Goal: Navigation & Orientation: Find specific page/section

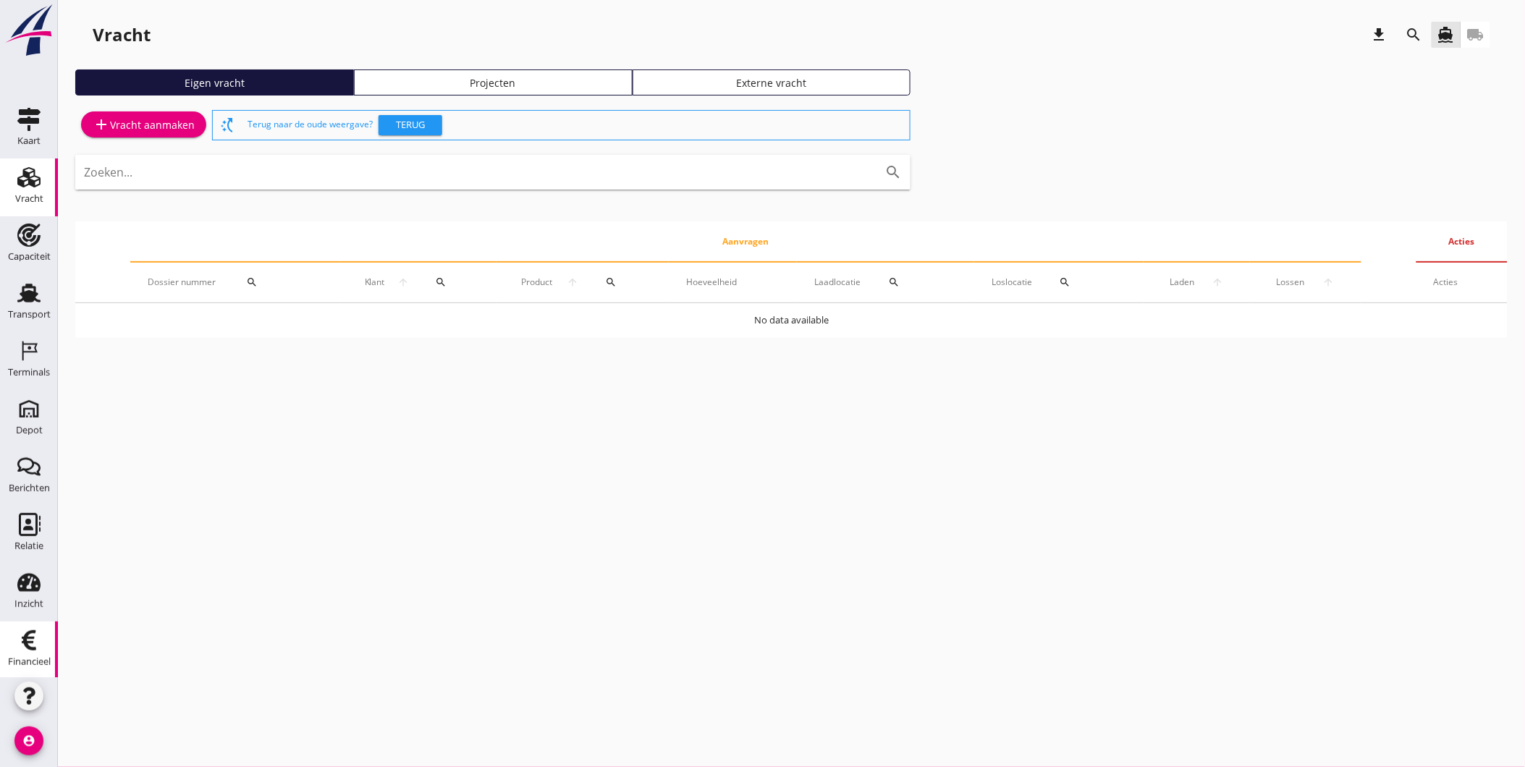
drag, startPoint x: 0, startPoint y: 0, endPoint x: 26, endPoint y: 674, distance: 674.9
click at [26, 674] on link "Financieel Financieel" at bounding box center [29, 651] width 58 height 58
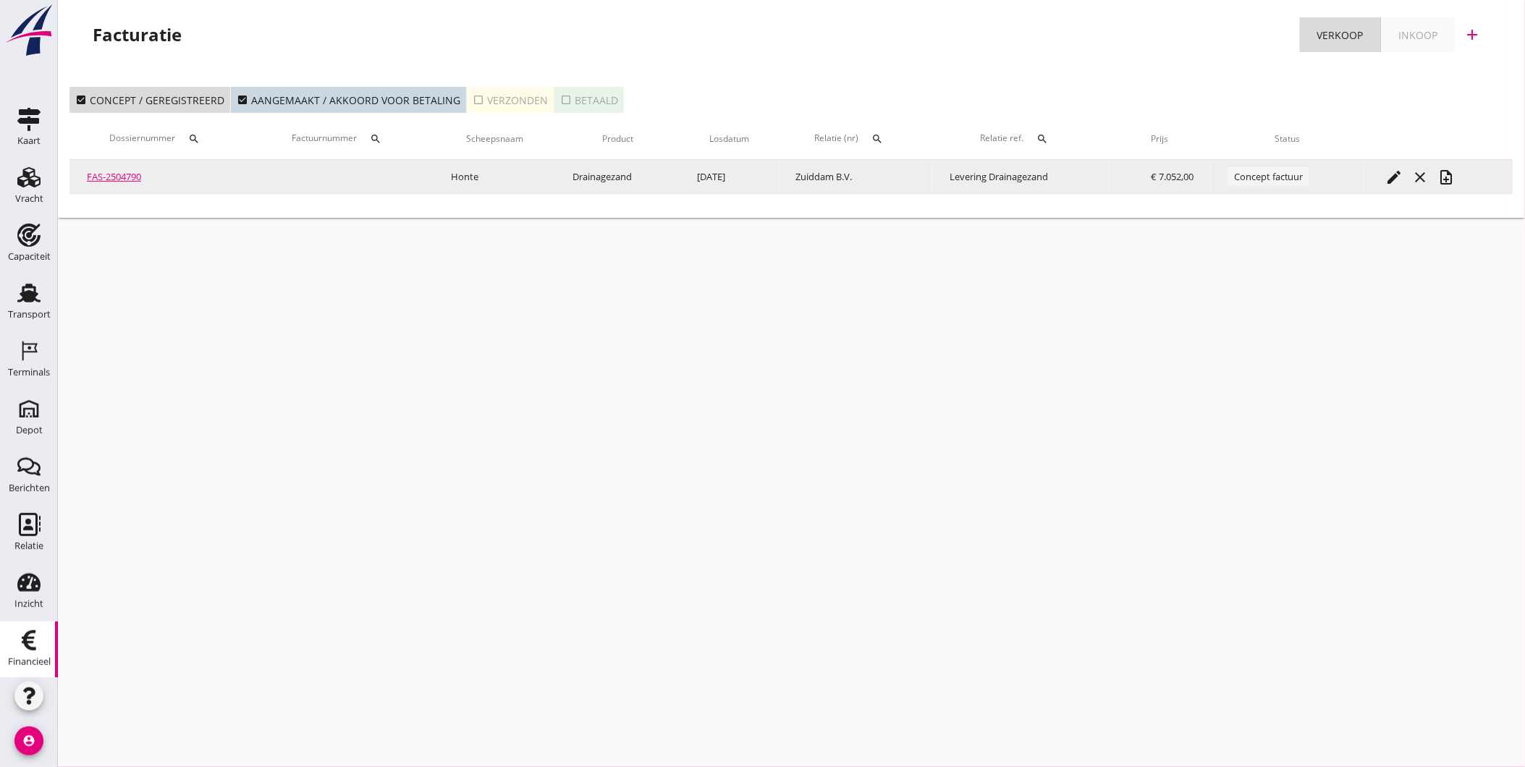
click at [124, 174] on link "FAS-2504790" at bounding box center [114, 176] width 54 height 13
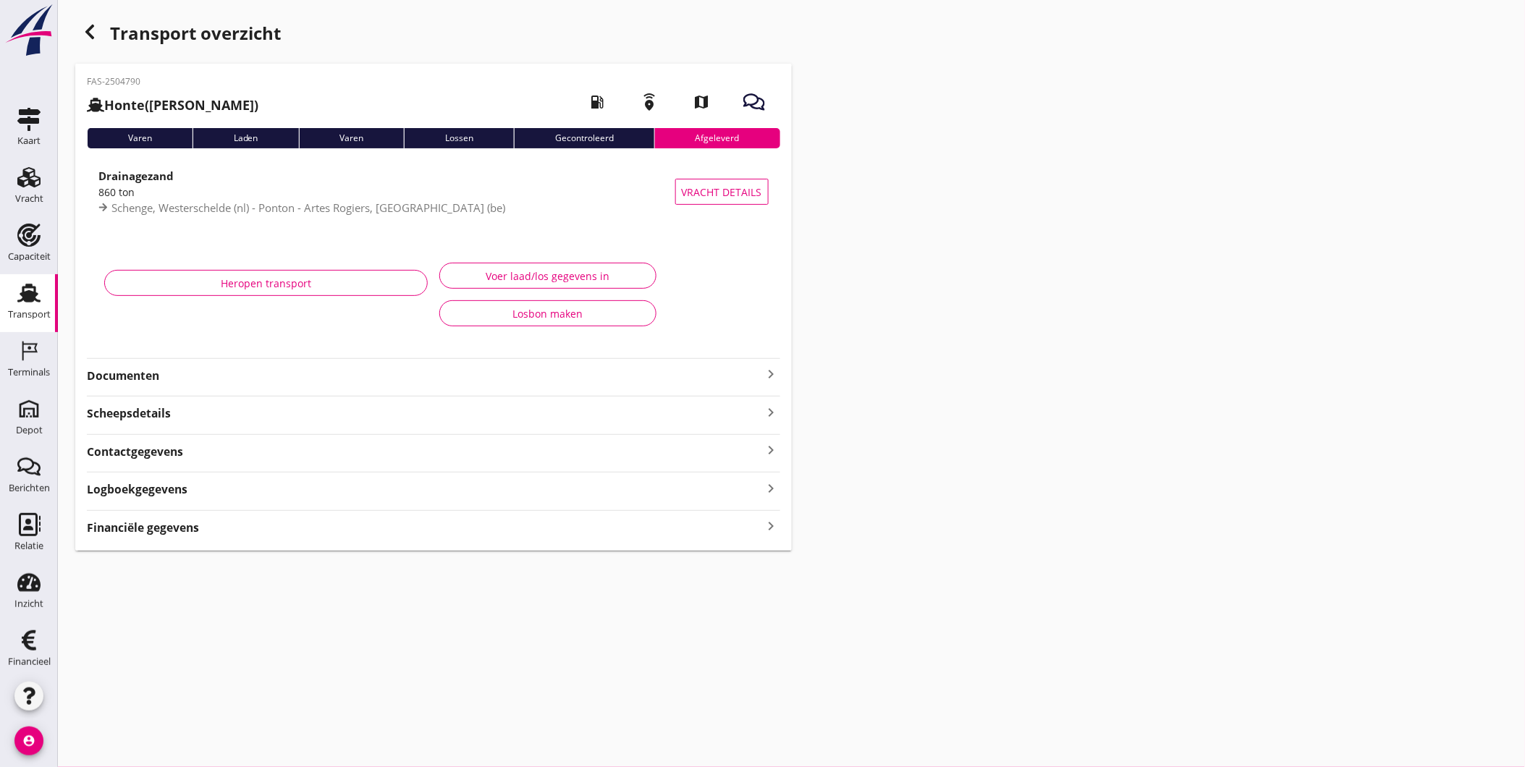
click at [300, 384] on strong "Documenten" at bounding box center [425, 376] width 676 height 17
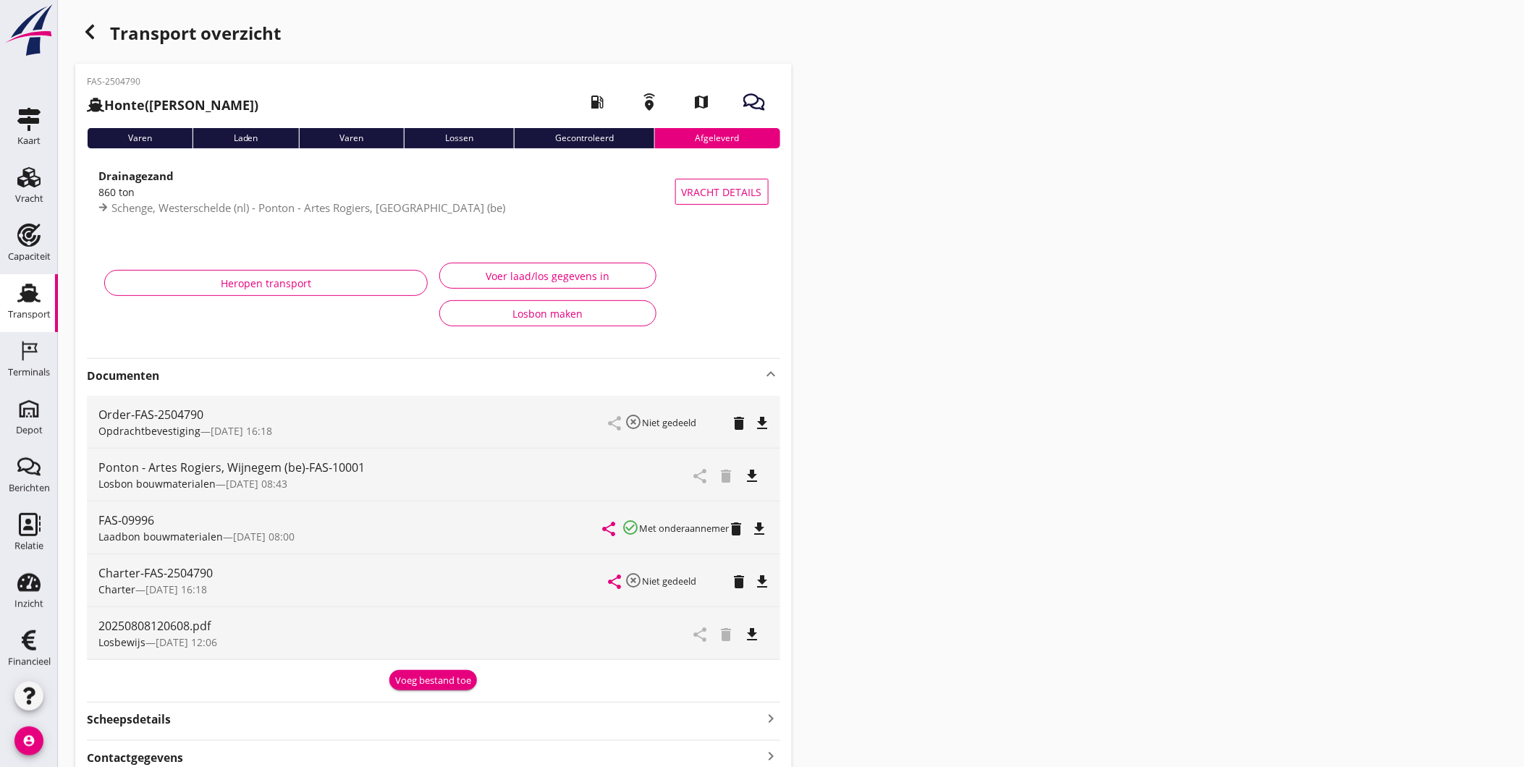
click at [755, 631] on icon "file_download" at bounding box center [752, 634] width 17 height 17
click at [359, 381] on strong "Documenten" at bounding box center [425, 376] width 676 height 17
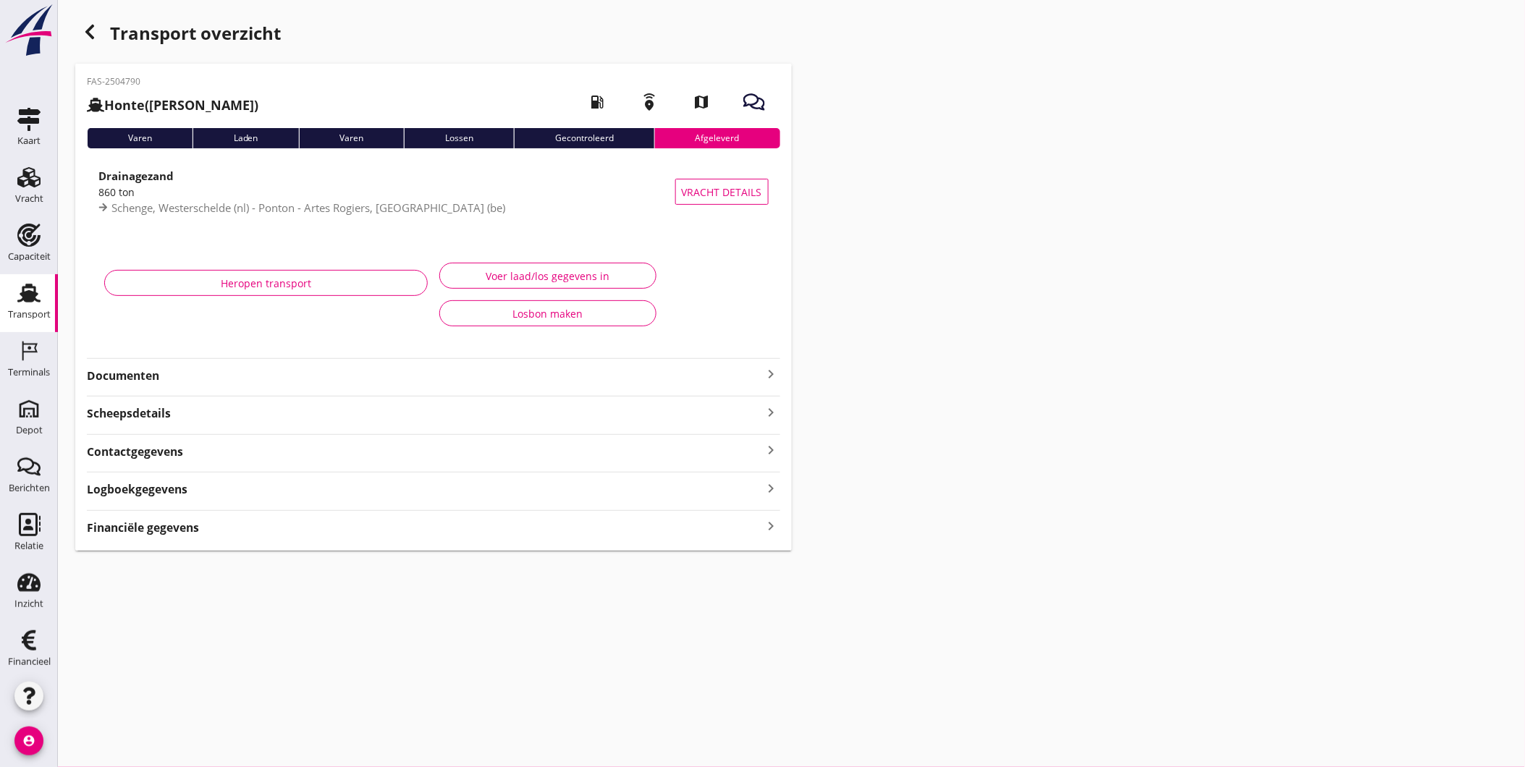
click at [423, 370] on strong "Documenten" at bounding box center [425, 376] width 676 height 17
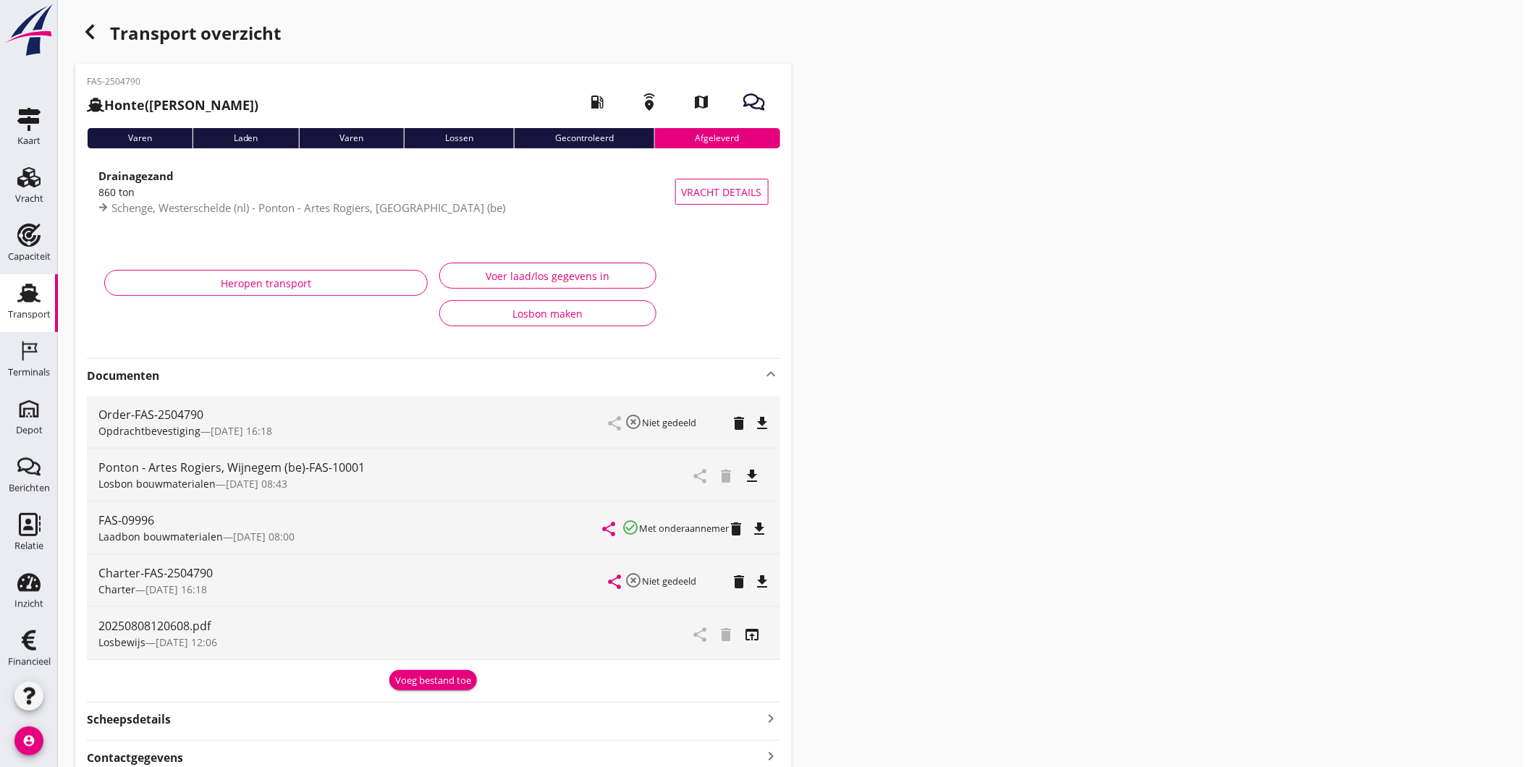
click at [391, 374] on strong "Documenten" at bounding box center [425, 376] width 676 height 17
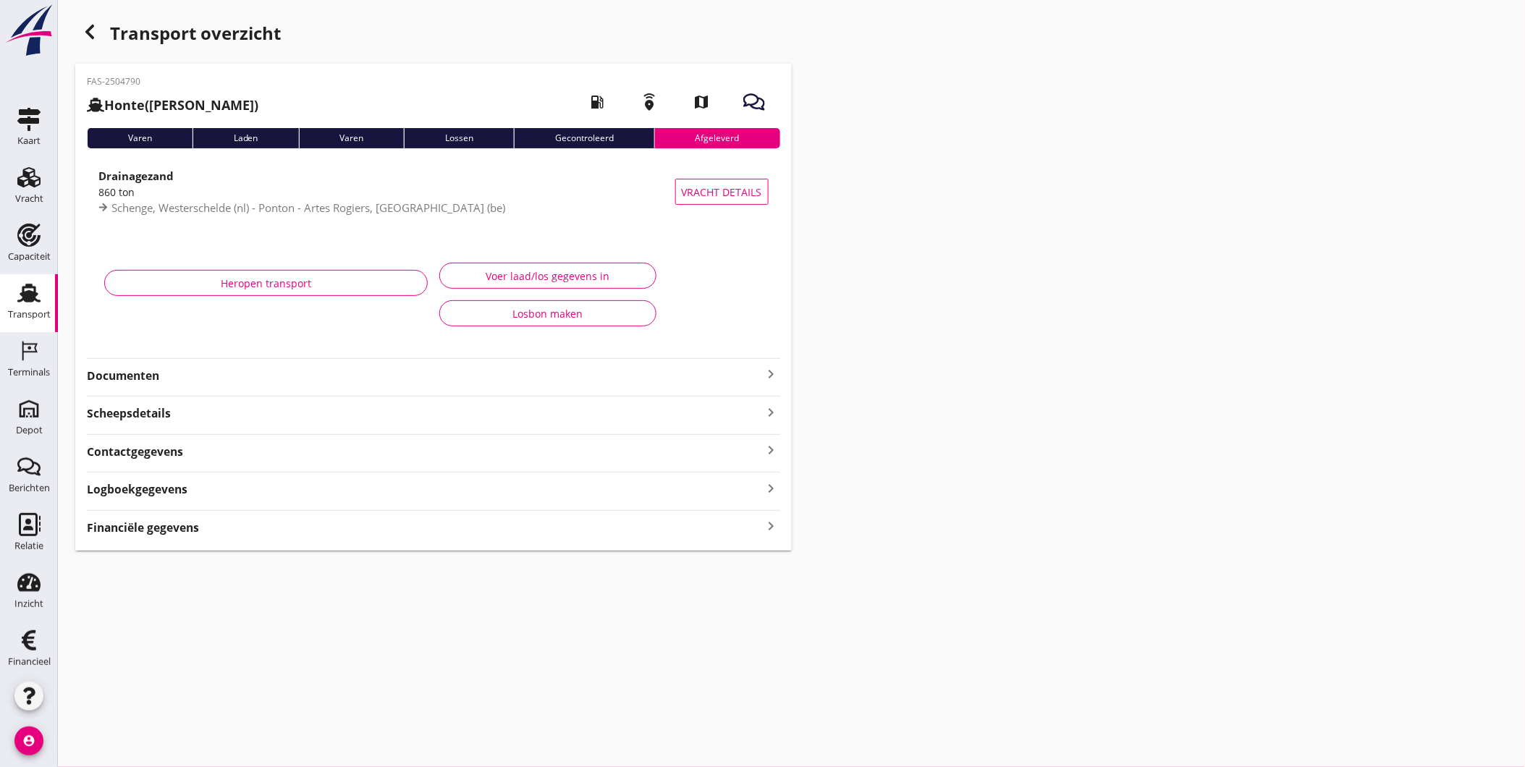
click at [26, 302] on icon "Transport" at bounding box center [28, 292] width 23 height 23
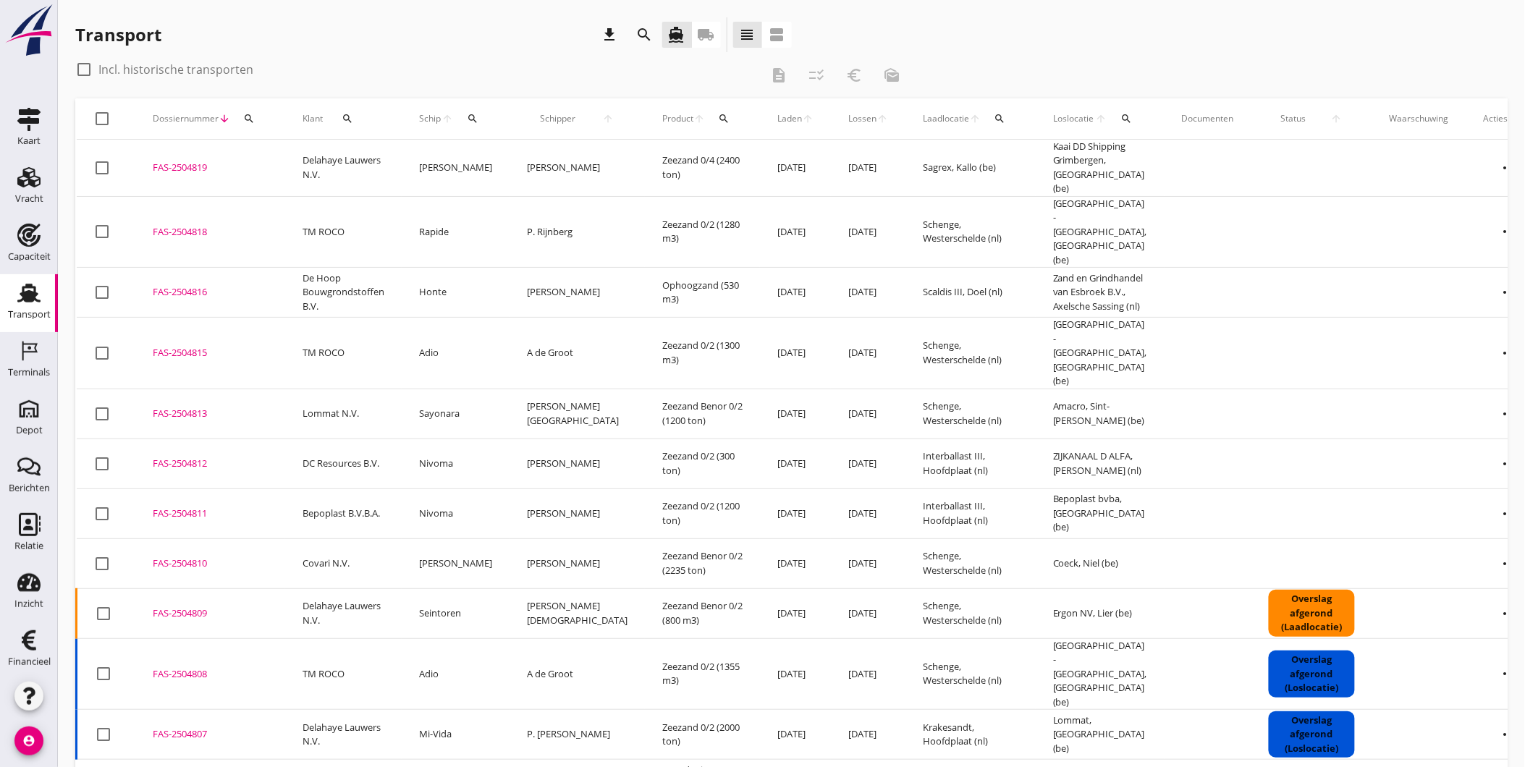
click at [907, 25] on div "Transport download search directions_boat local_shipping view_headline view_age…" at bounding box center [791, 37] width 1432 height 41
click at [461, 72] on div "check_box_outline_blank Incl. historische transporten" at bounding box center [417, 69] width 685 height 23
click at [368, 64] on div "check_box_outline_blank Incl. historische transporten" at bounding box center [417, 69] width 685 height 23
click at [970, 31] on div "Transport download search directions_boat local_shipping view_headline view_age…" at bounding box center [791, 37] width 1432 height 41
drag, startPoint x: 206, startPoint y: 67, endPoint x: 370, endPoint y: 96, distance: 166.1
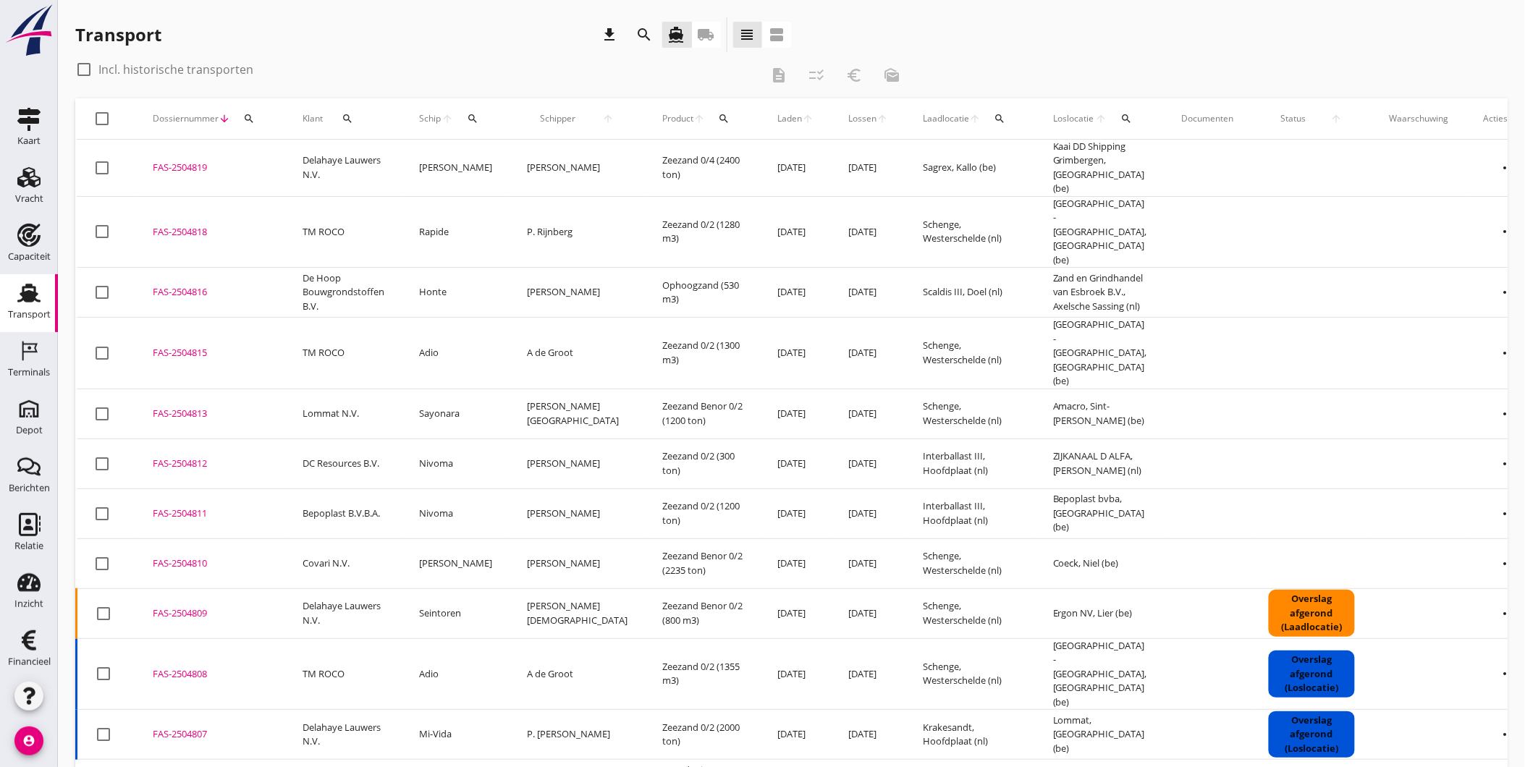
click at [206, 67] on label "Incl. historische transporten" at bounding box center [175, 69] width 155 height 14
checkbox input "true"
click at [476, 116] on icon "search" at bounding box center [473, 119] width 12 height 12
click at [493, 162] on input "Zoek op (scheeps)naam" at bounding box center [541, 160] width 151 height 23
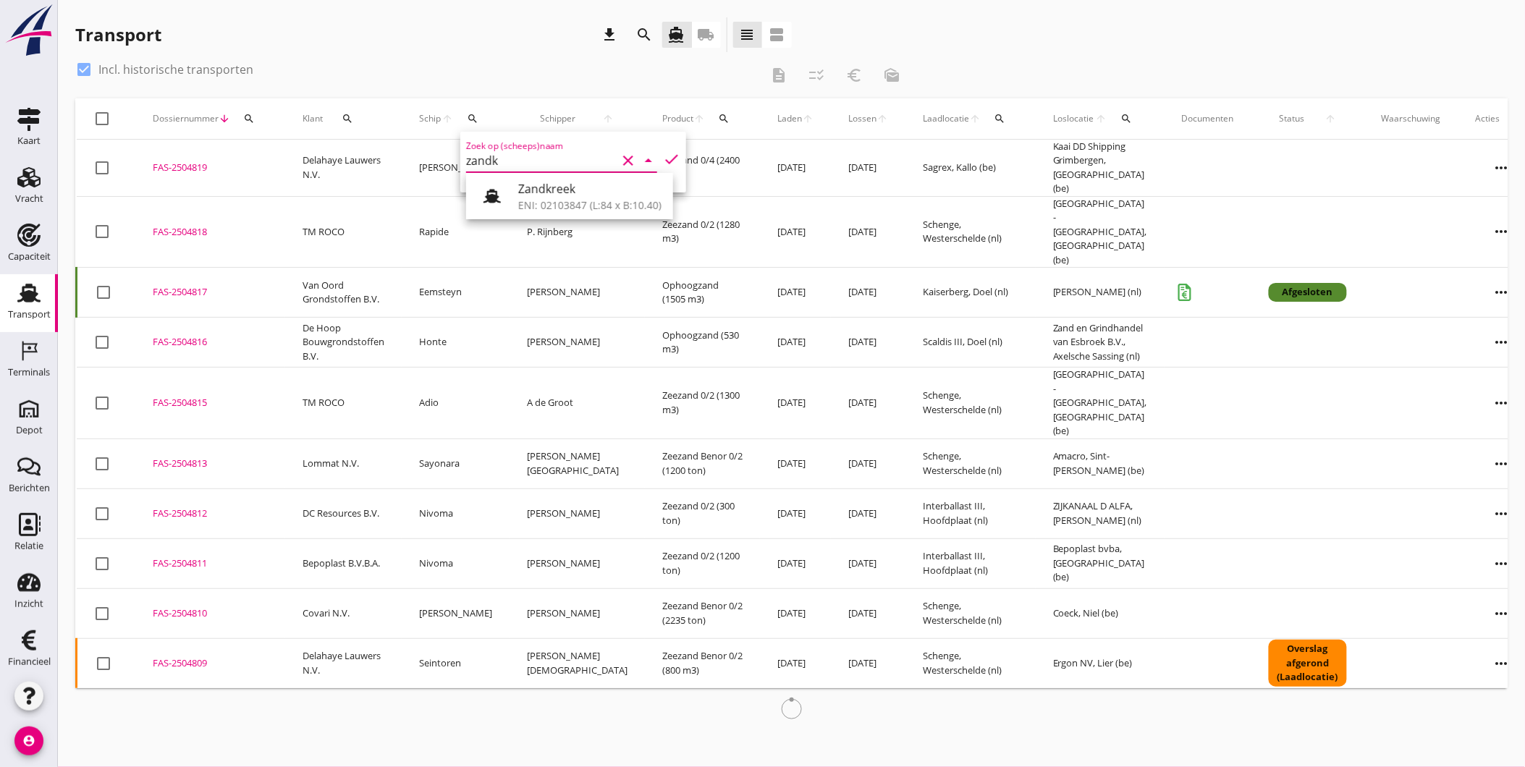
click at [567, 200] on div "ENI: 02103847 (L:84 x B:10.40)" at bounding box center [589, 205] width 143 height 15
click at [664, 156] on icon "check" at bounding box center [671, 159] width 17 height 17
type input "Zandkreek"
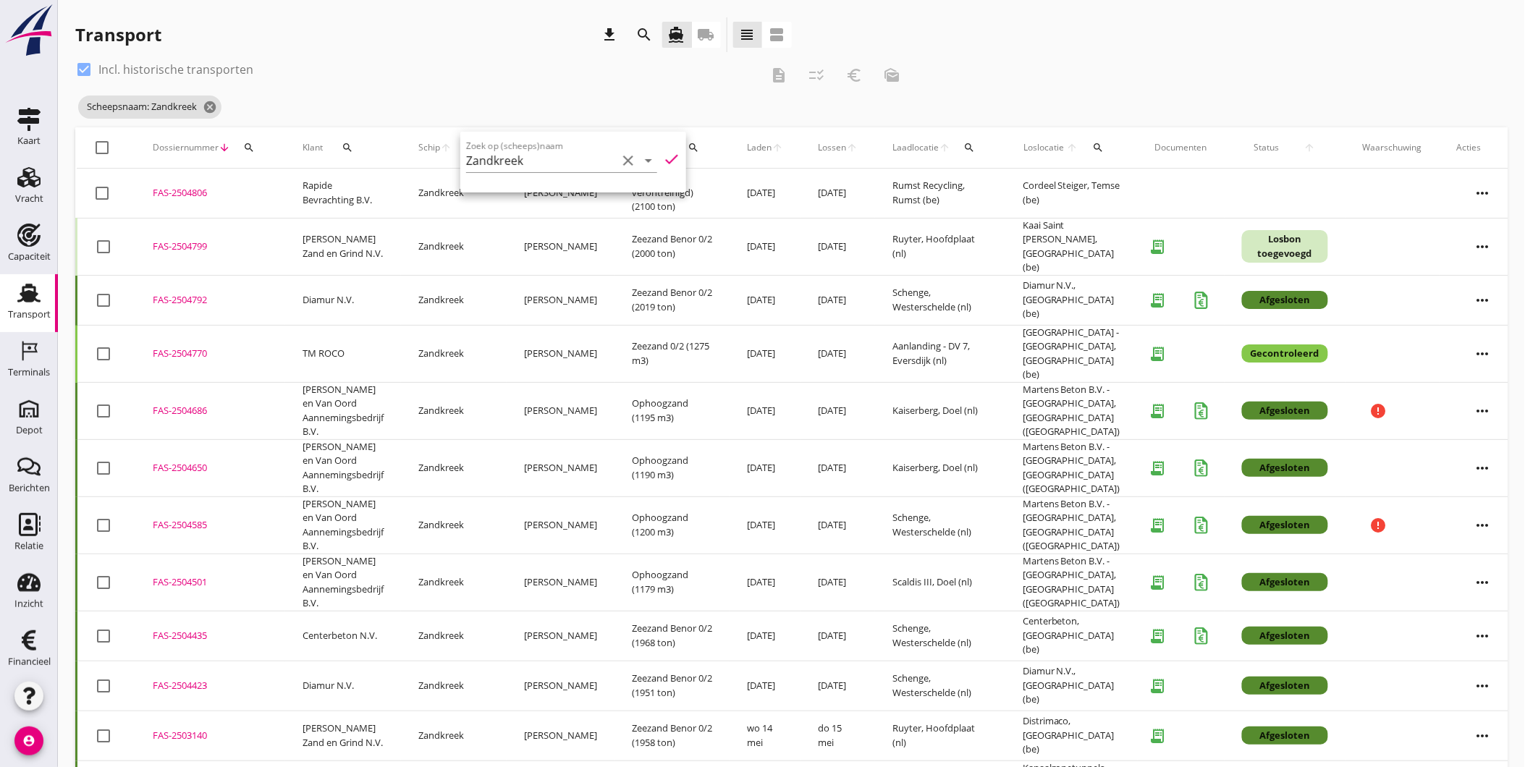
click at [198, 294] on div "FAS-2504792" at bounding box center [210, 300] width 115 height 14
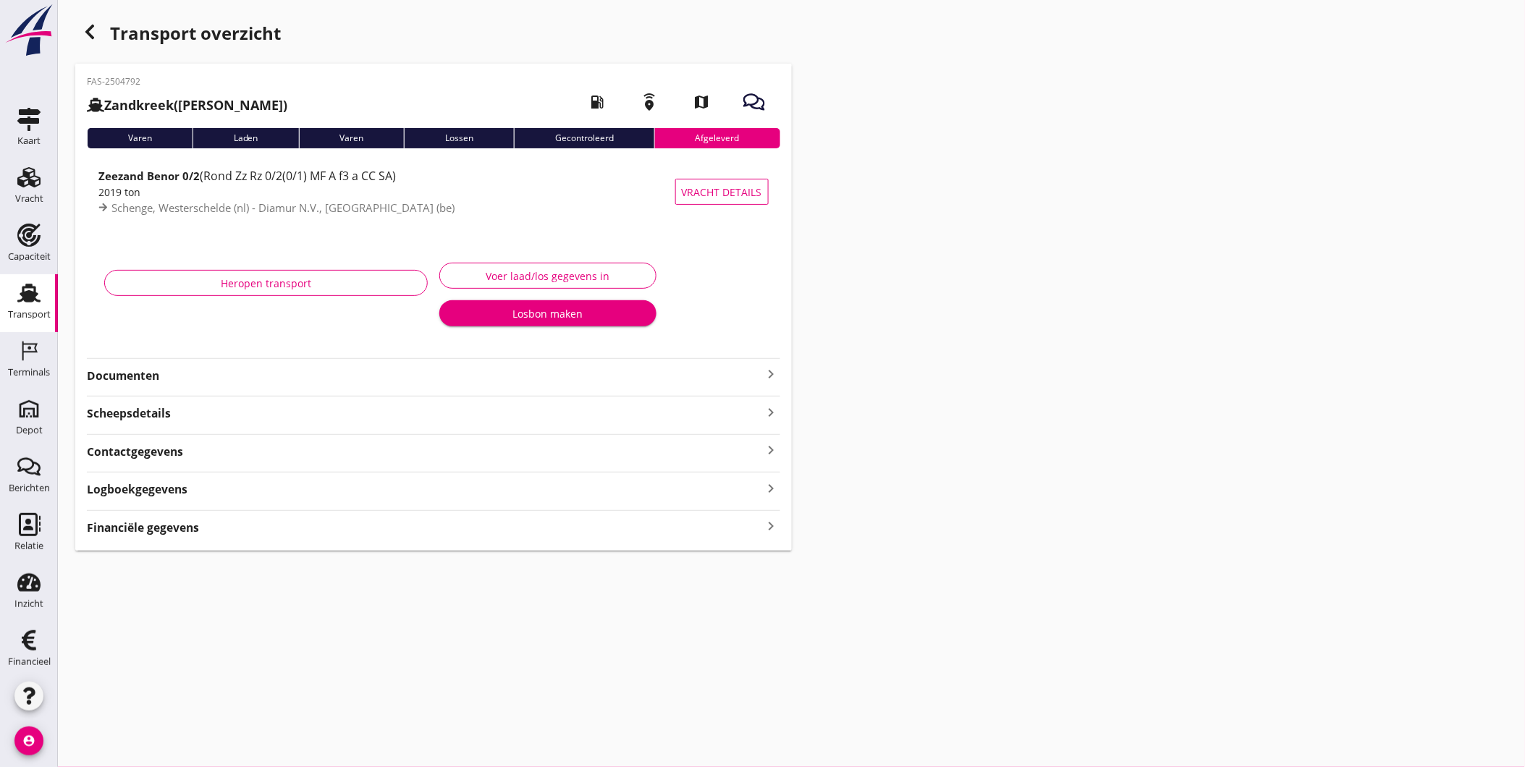
click at [233, 259] on div "Heropen transport" at bounding box center [265, 298] width 335 height 91
click at [540, 276] on div "Voer laad/los gegevens in" at bounding box center [548, 275] width 192 height 15
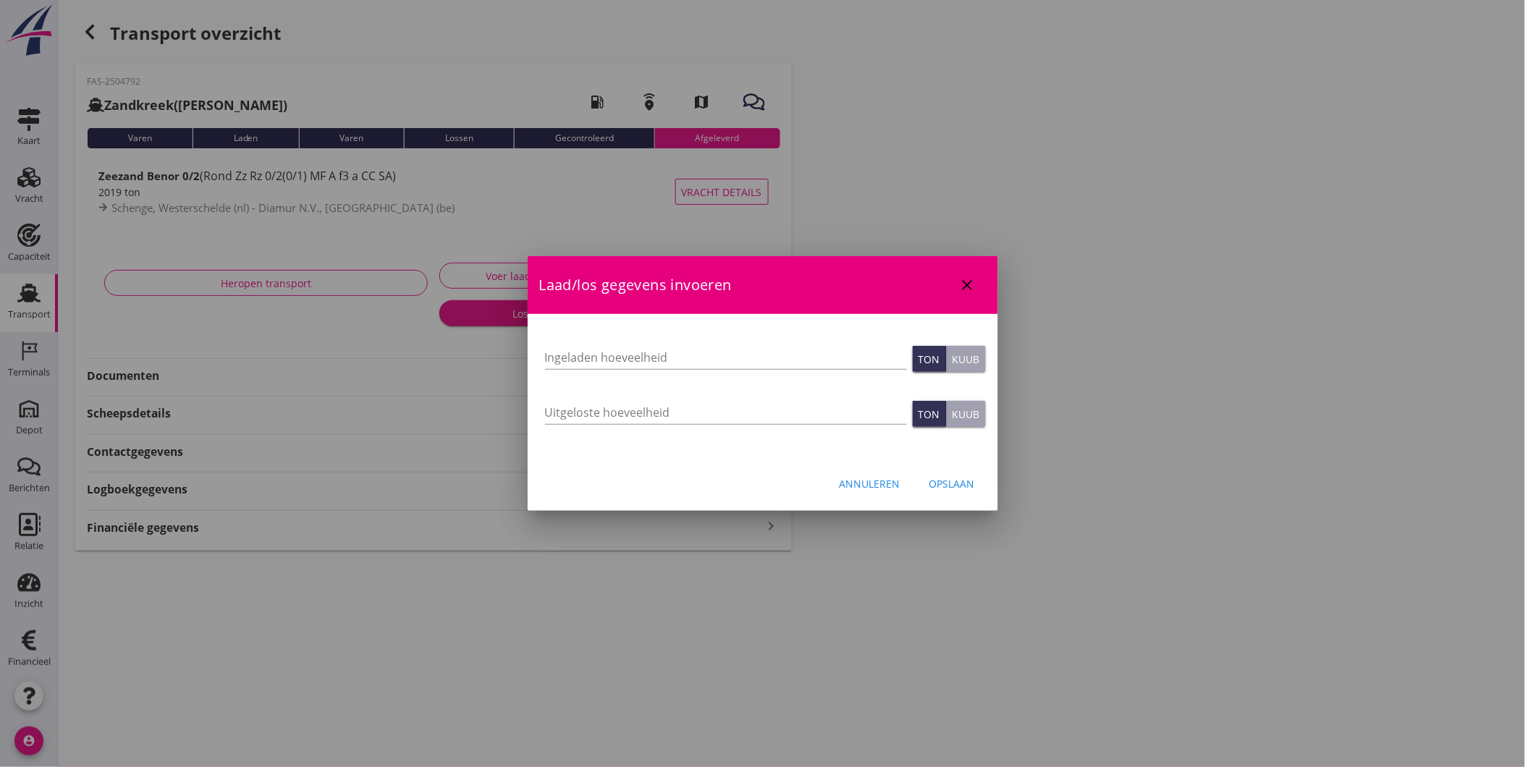
type input "1200"
type input "2019"
click at [857, 473] on button "Annuleren" at bounding box center [870, 483] width 84 height 26
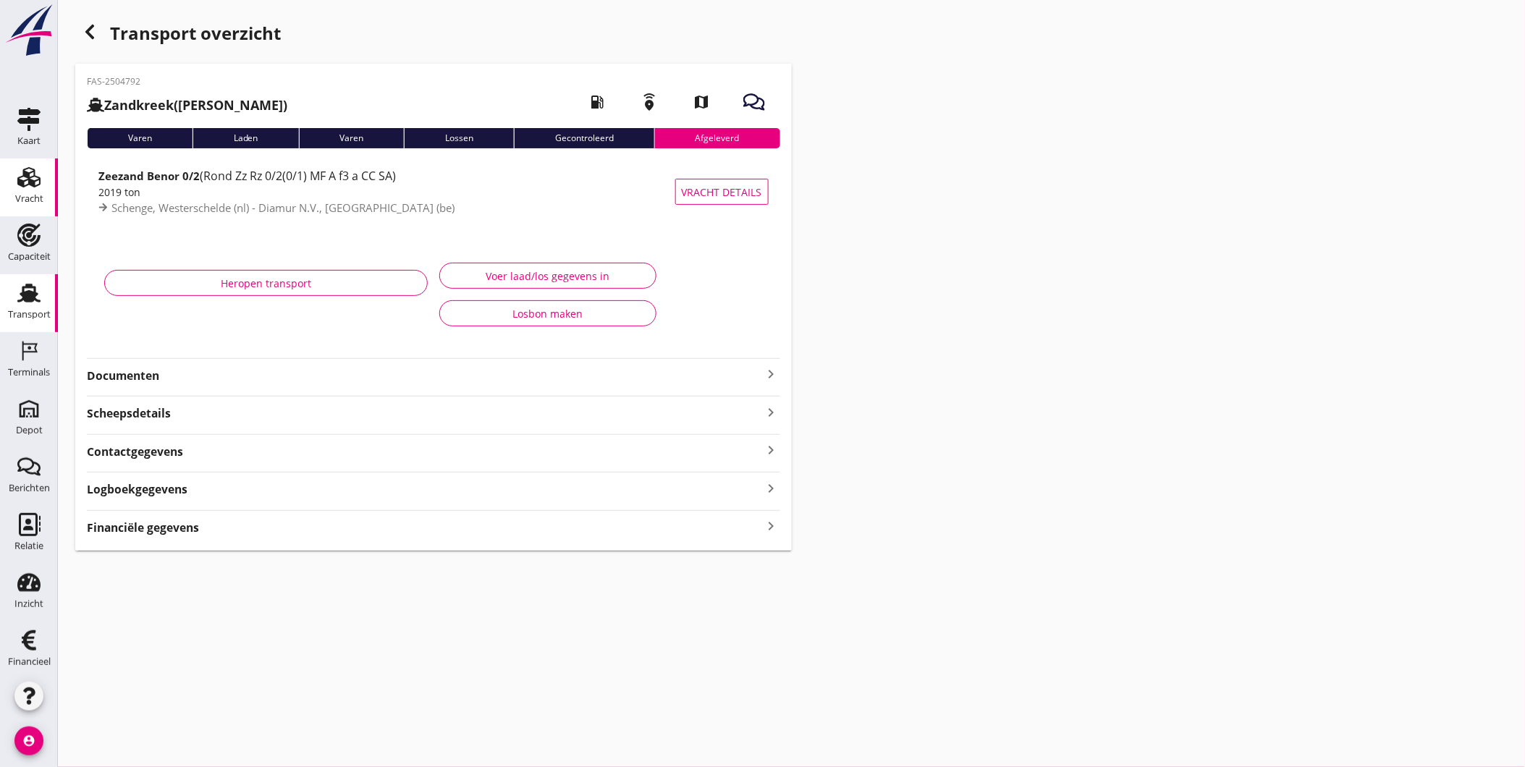
click at [15, 195] on div "Vracht" at bounding box center [29, 198] width 28 height 9
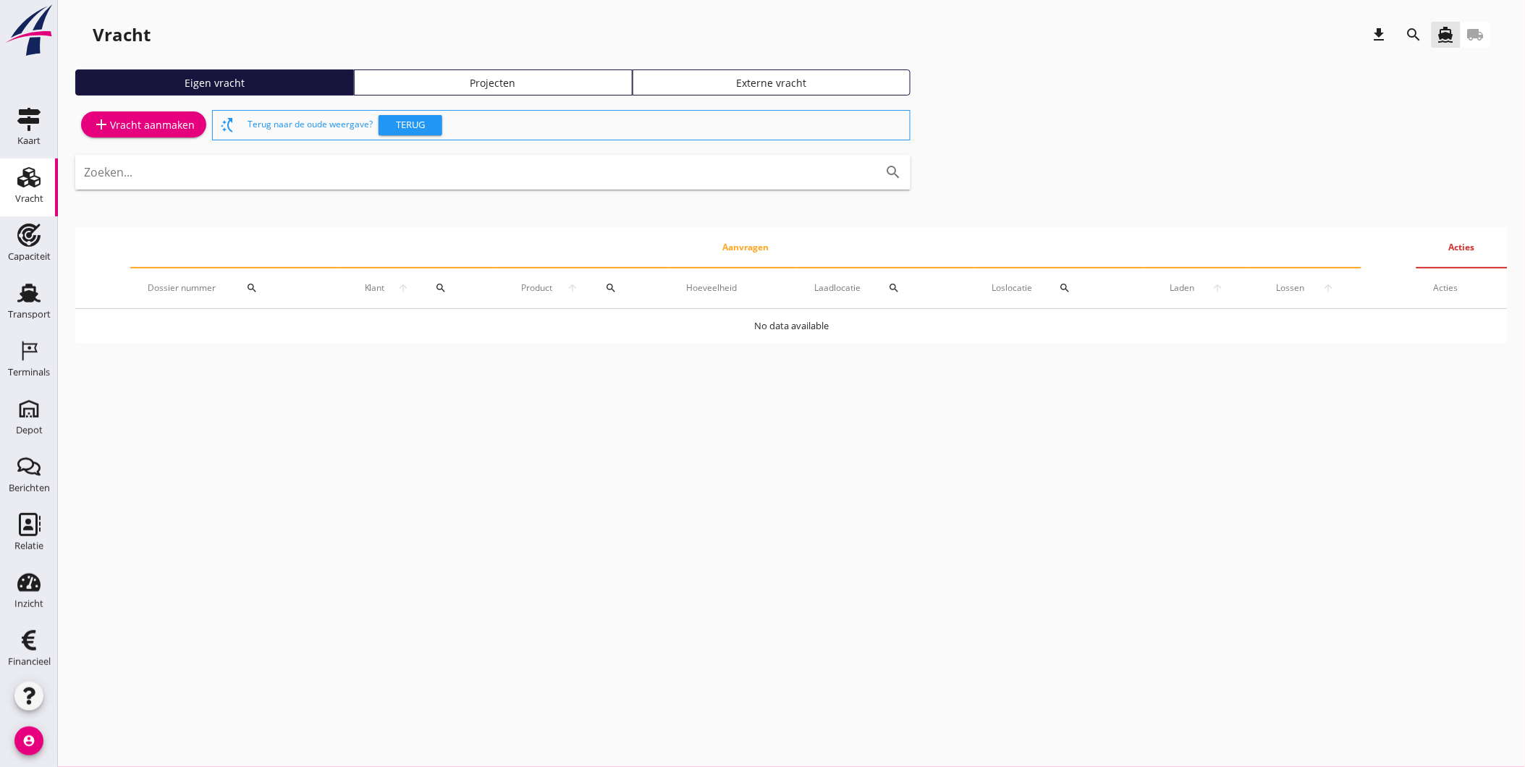
click at [384, 608] on div "cancel You are impersonating another user. Vracht download search directions_bo…" at bounding box center [791, 383] width 1467 height 767
click at [1004, 90] on div "Eigen vracht Projecten Externe vracht" at bounding box center [791, 88] width 1432 height 38
click at [20, 128] on icon "Kaart" at bounding box center [28, 119] width 23 height 23
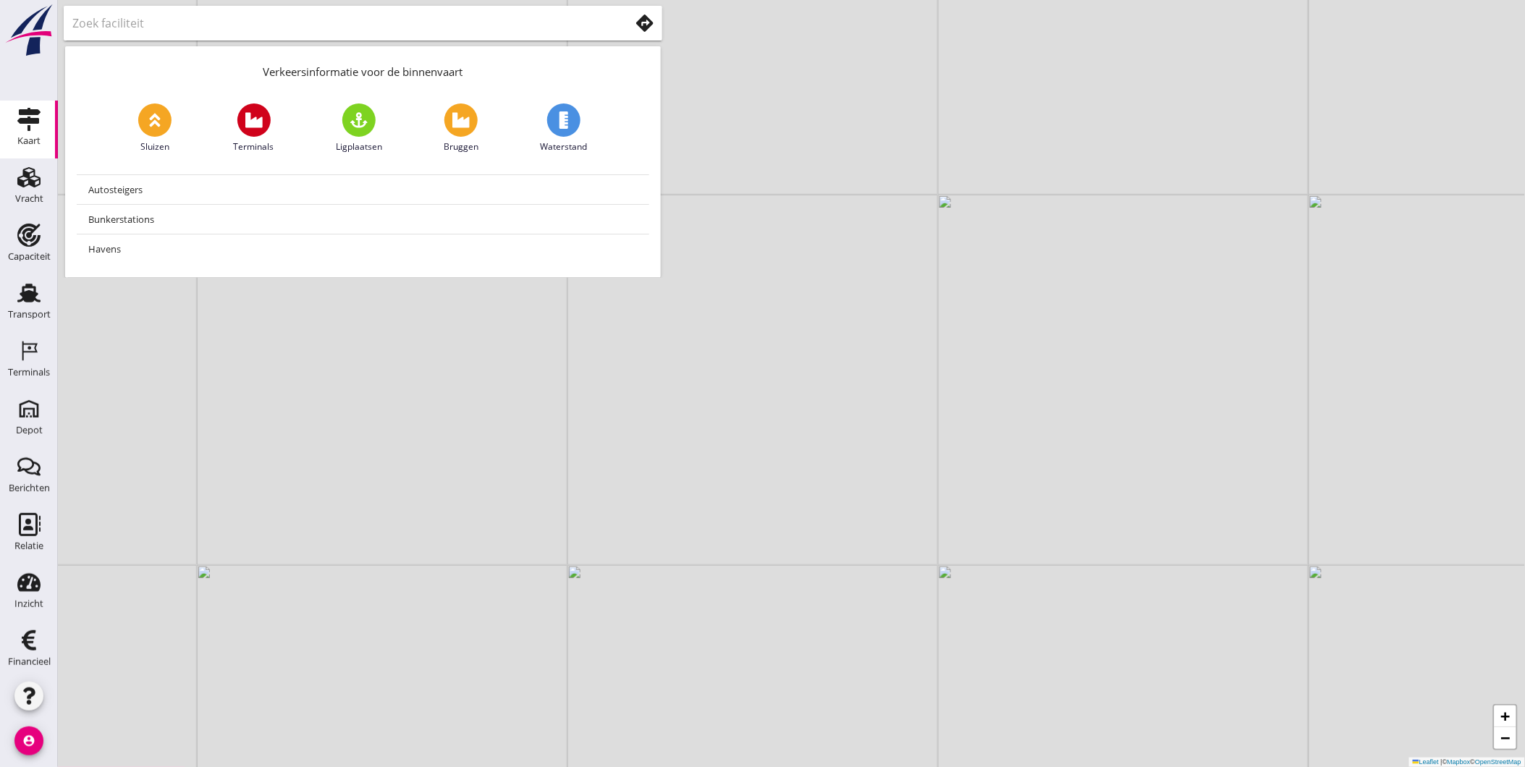
click at [182, 20] on input "text" at bounding box center [340, 23] width 537 height 23
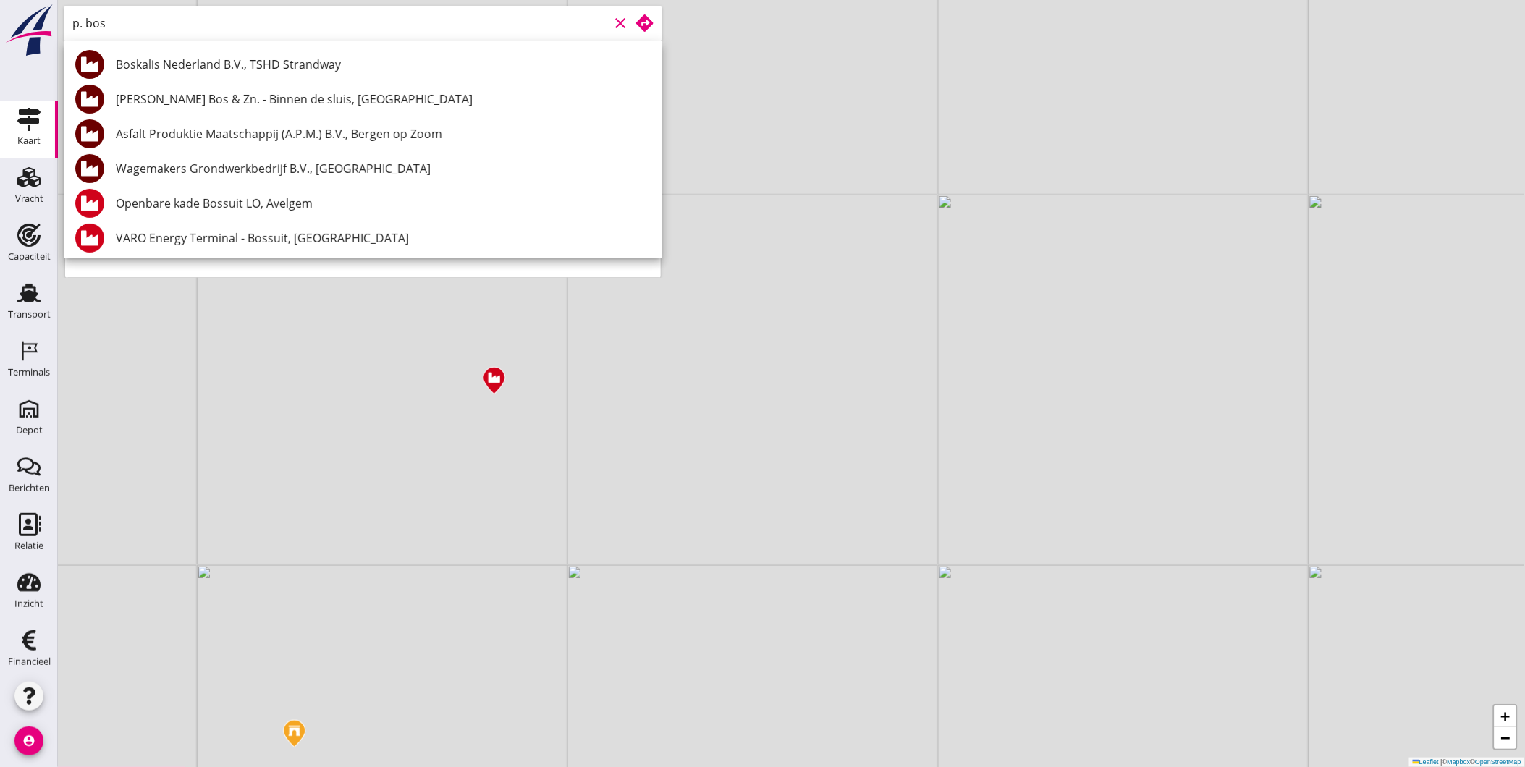
click at [204, 31] on input "p. bos" at bounding box center [340, 23] width 537 height 23
drag, startPoint x: 73, startPoint y: 20, endPoint x: -42, endPoint y: 18, distance: 115.1
click at [0, 18] on html "Boskalis Nederland B.V., TSHD Strandway J. Bos & Zn. - Binnen de sluis, Gouda A…" at bounding box center [762, 383] width 1525 height 767
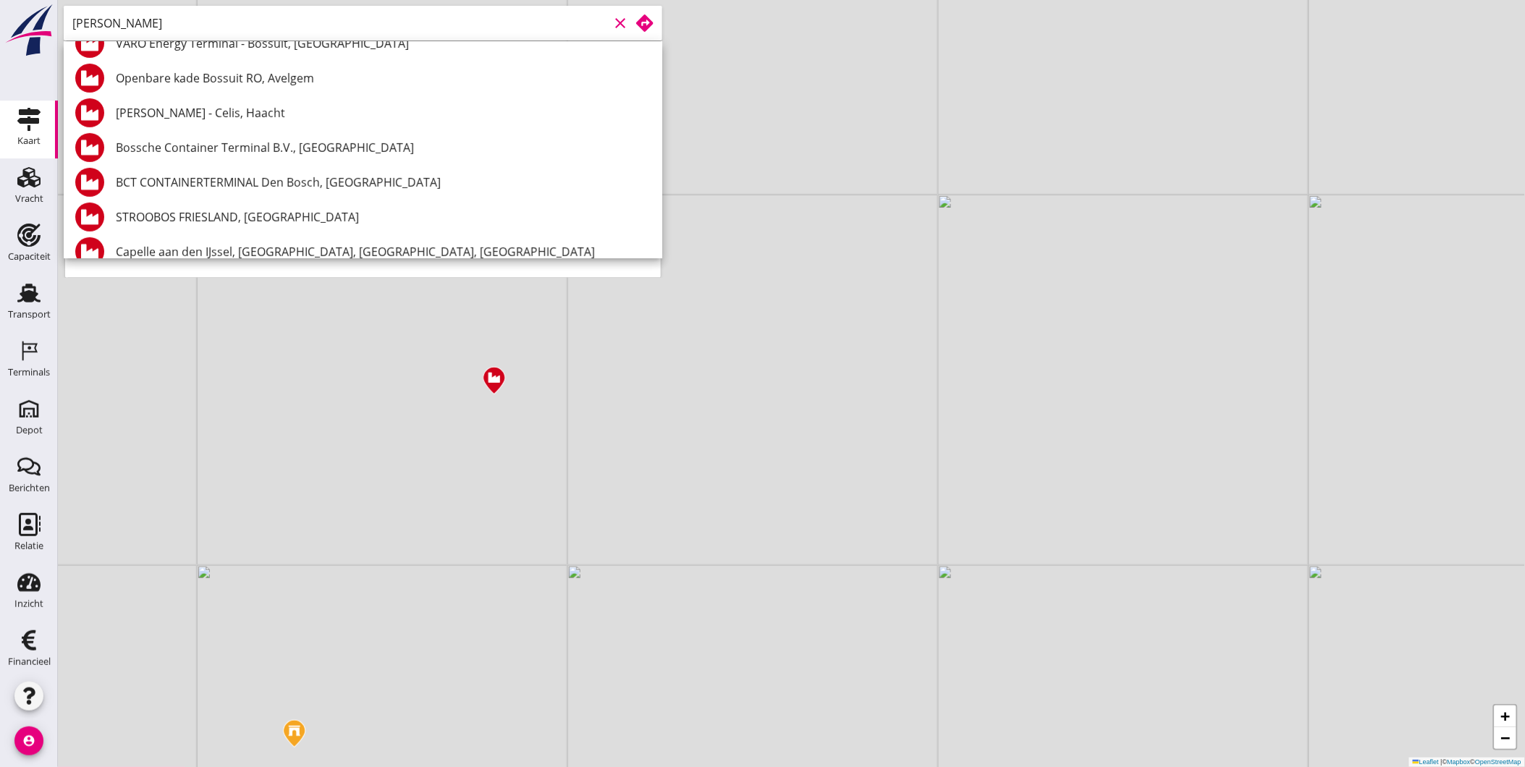
scroll to position [162, 0]
drag, startPoint x: 164, startPoint y: 12, endPoint x: 178, endPoint y: 17, distance: 14.9
click at [164, 12] on input "[PERSON_NAME]" at bounding box center [340, 23] width 537 height 23
drag, startPoint x: 135, startPoint y: 16, endPoint x: -111, endPoint y: 0, distance: 247.3
click at [0, 0] on html "Boskalis Nederland B.V., TSHD Strandway J. [GEOGRAPHIC_DATA] - Binnen de sluis,…" at bounding box center [762, 383] width 1525 height 767
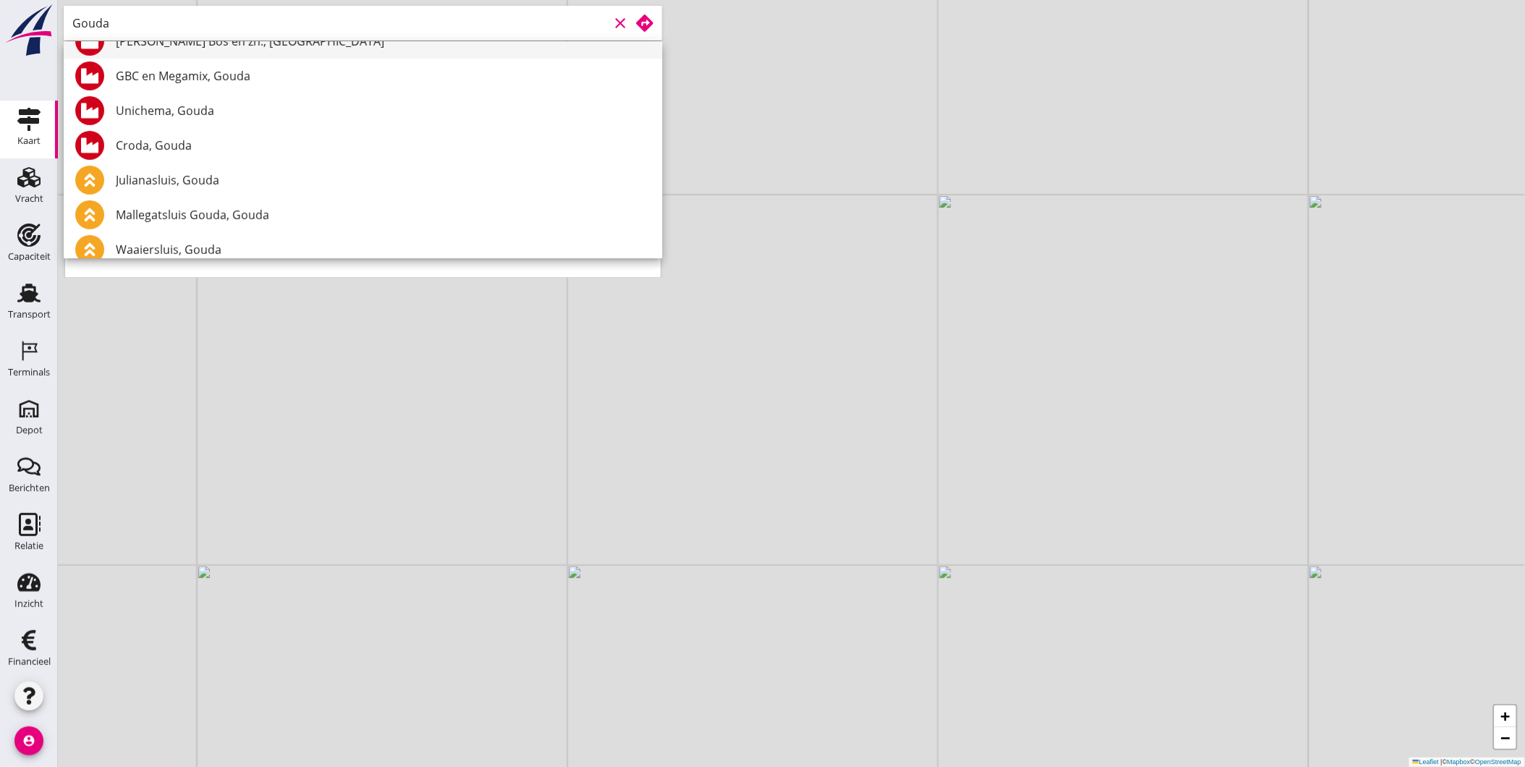
click at [308, 50] on div "[PERSON_NAME] Bos en zn., [GEOGRAPHIC_DATA]" at bounding box center [383, 41] width 535 height 17
type input "[PERSON_NAME] Bos en zn., [GEOGRAPHIC_DATA]"
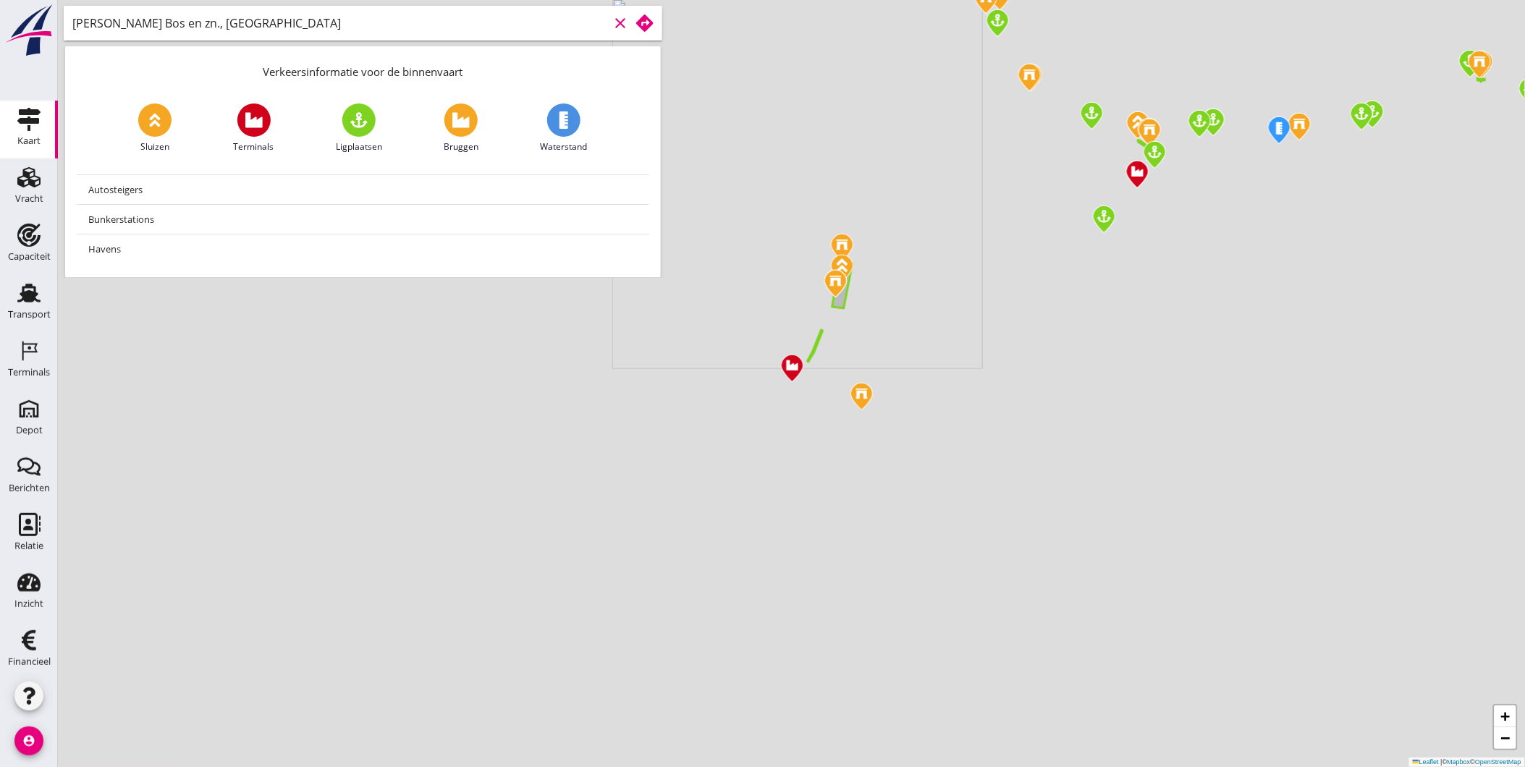
click at [648, 19] on use at bounding box center [644, 22] width 17 height 17
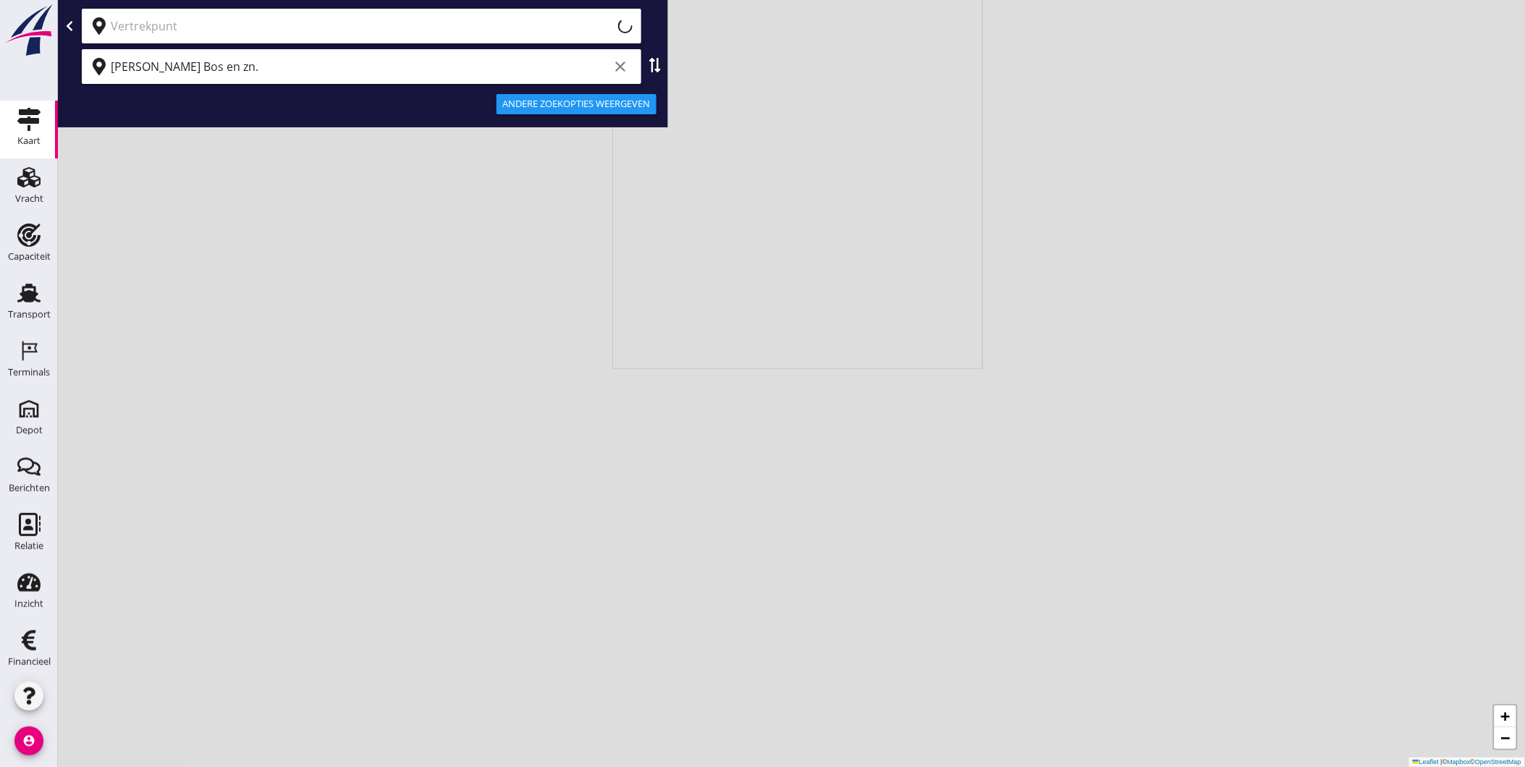
click at [265, 25] on input "text" at bounding box center [353, 25] width 484 height 23
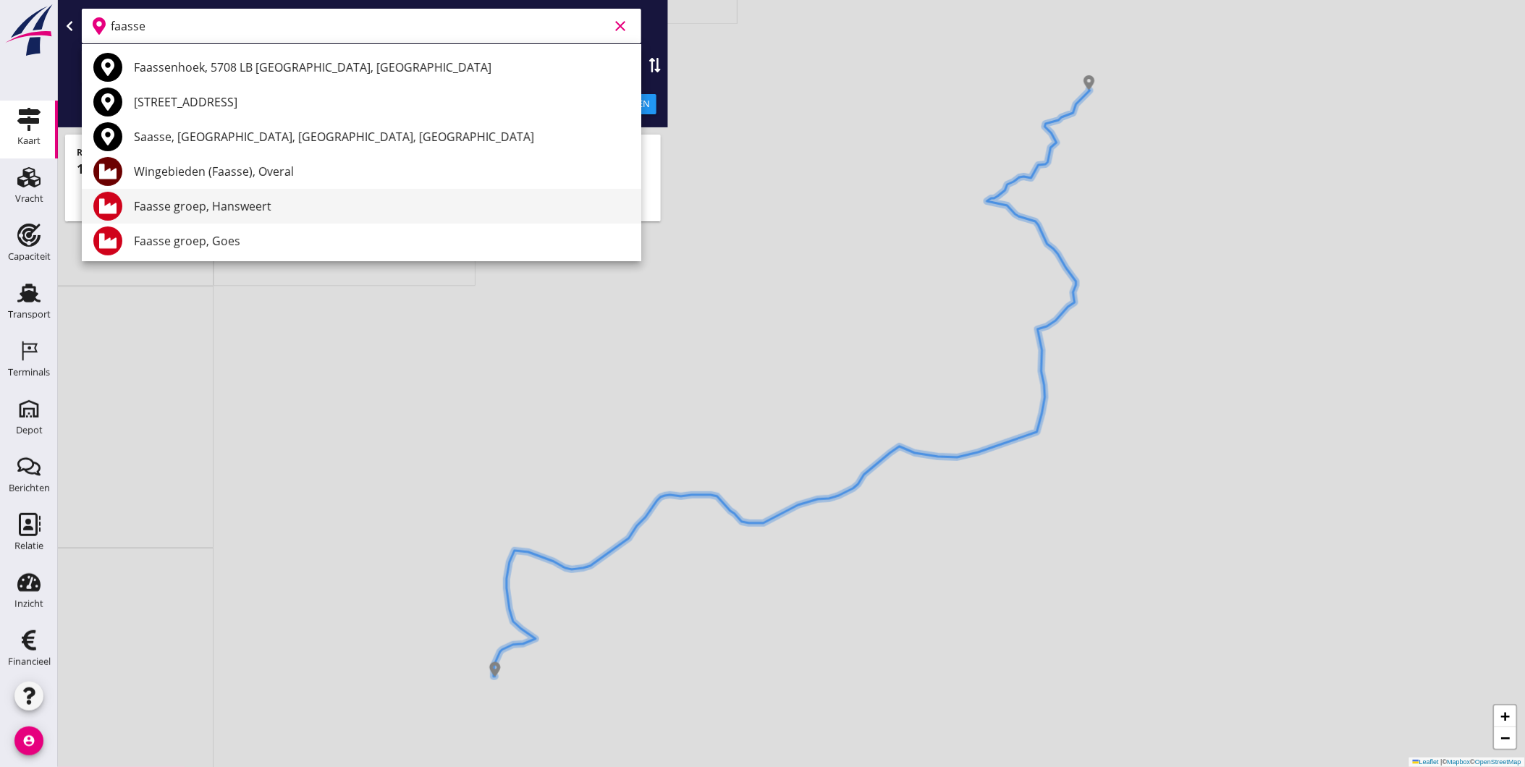
click at [321, 196] on div "Faasse groep, Hansweert" at bounding box center [382, 206] width 496 height 35
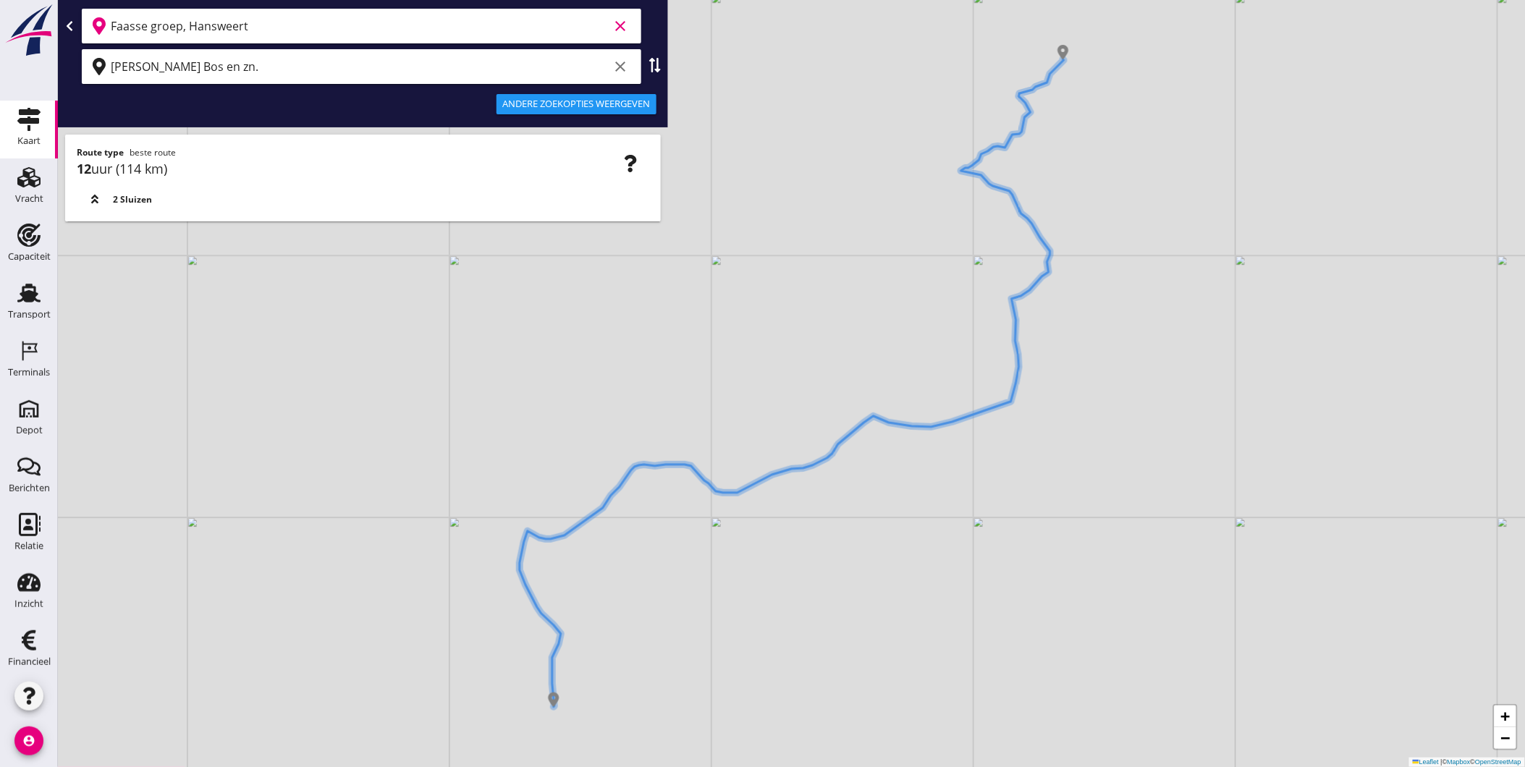
type input "Faasse groep, Hansweert"
click at [608, 103] on div "Andere zoekopties weergeven" at bounding box center [576, 104] width 148 height 14
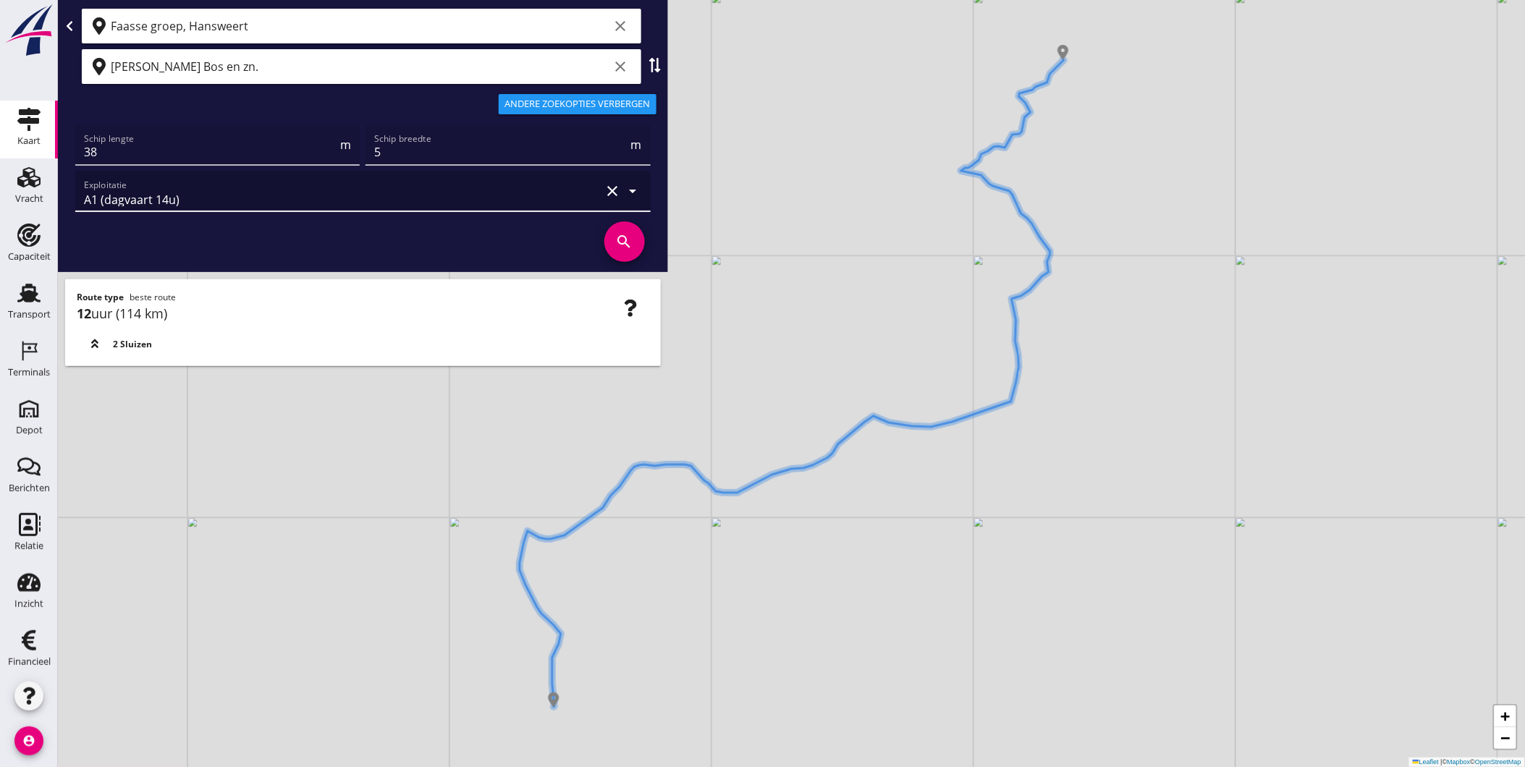
click at [635, 189] on icon "arrow_drop_down" at bounding box center [632, 190] width 17 height 17
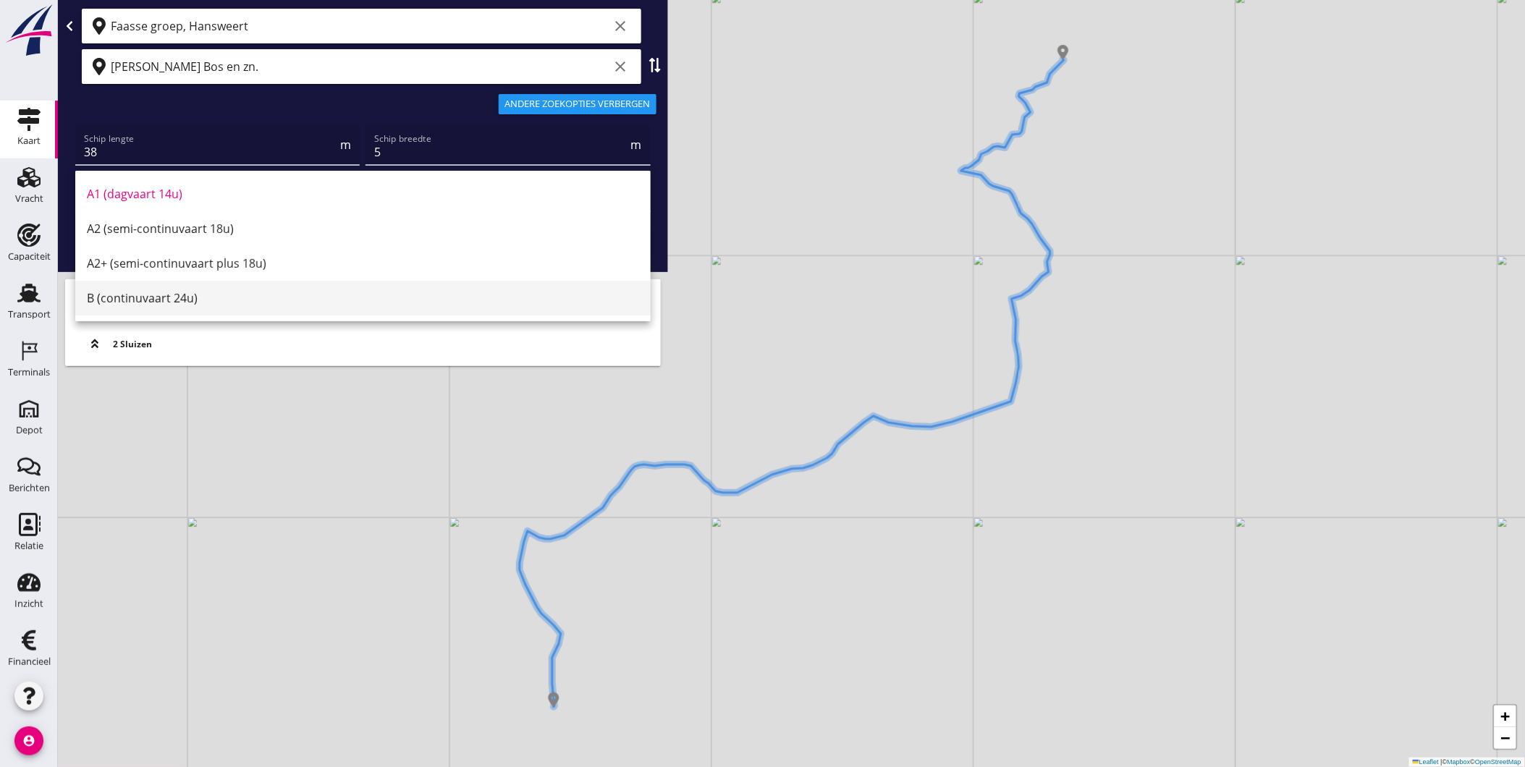
click at [386, 306] on div "B (continuvaart 24u)" at bounding box center [363, 297] width 552 height 17
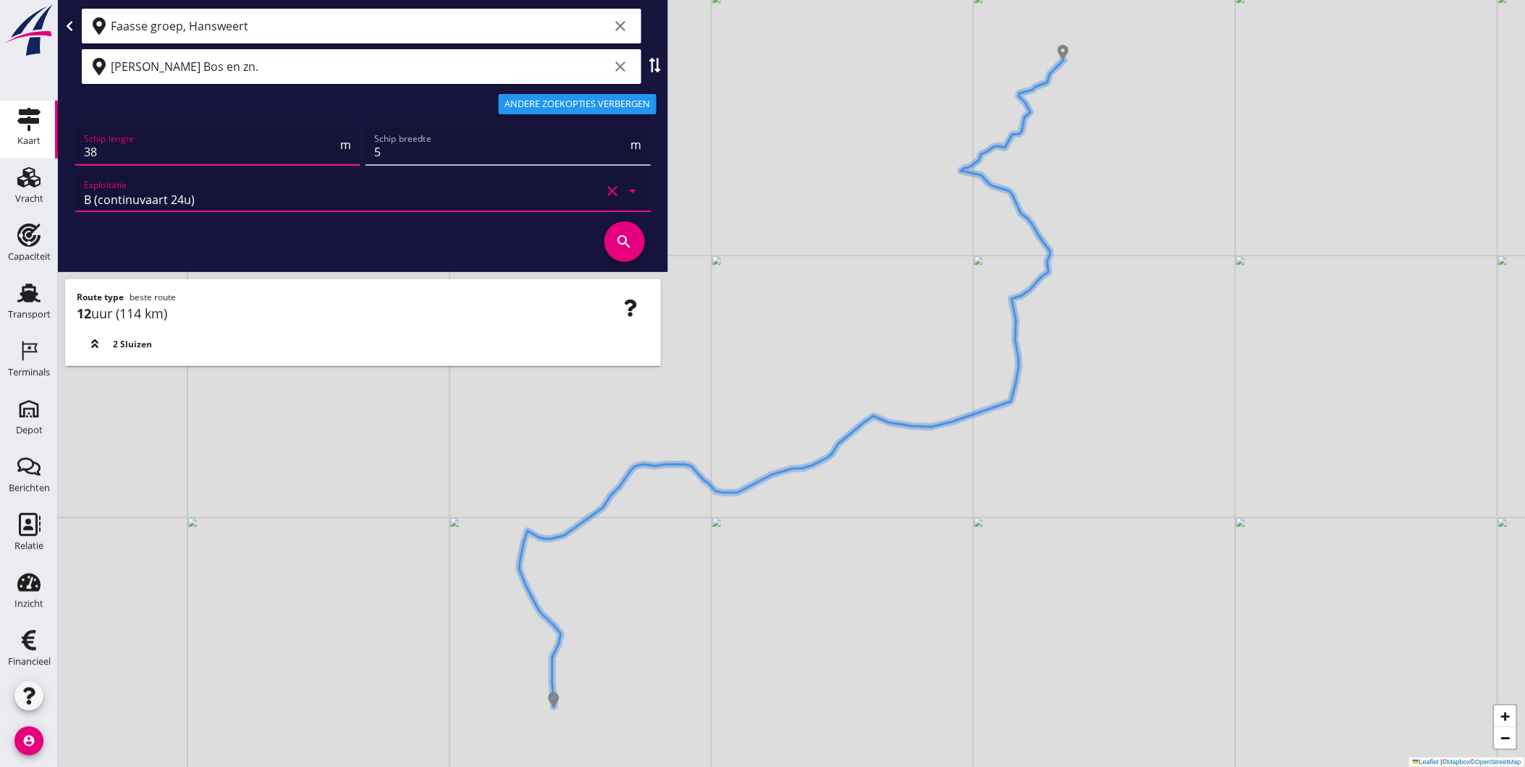
click at [226, 148] on input "38" at bounding box center [210, 151] width 253 height 23
click at [0, 133] on html "A1 (dagvaart 14u) A2 (semi-continuvaart 18u) A2+ (semi-continuvaart plus 18u) B…" at bounding box center [762, 383] width 1525 height 767
type input "86"
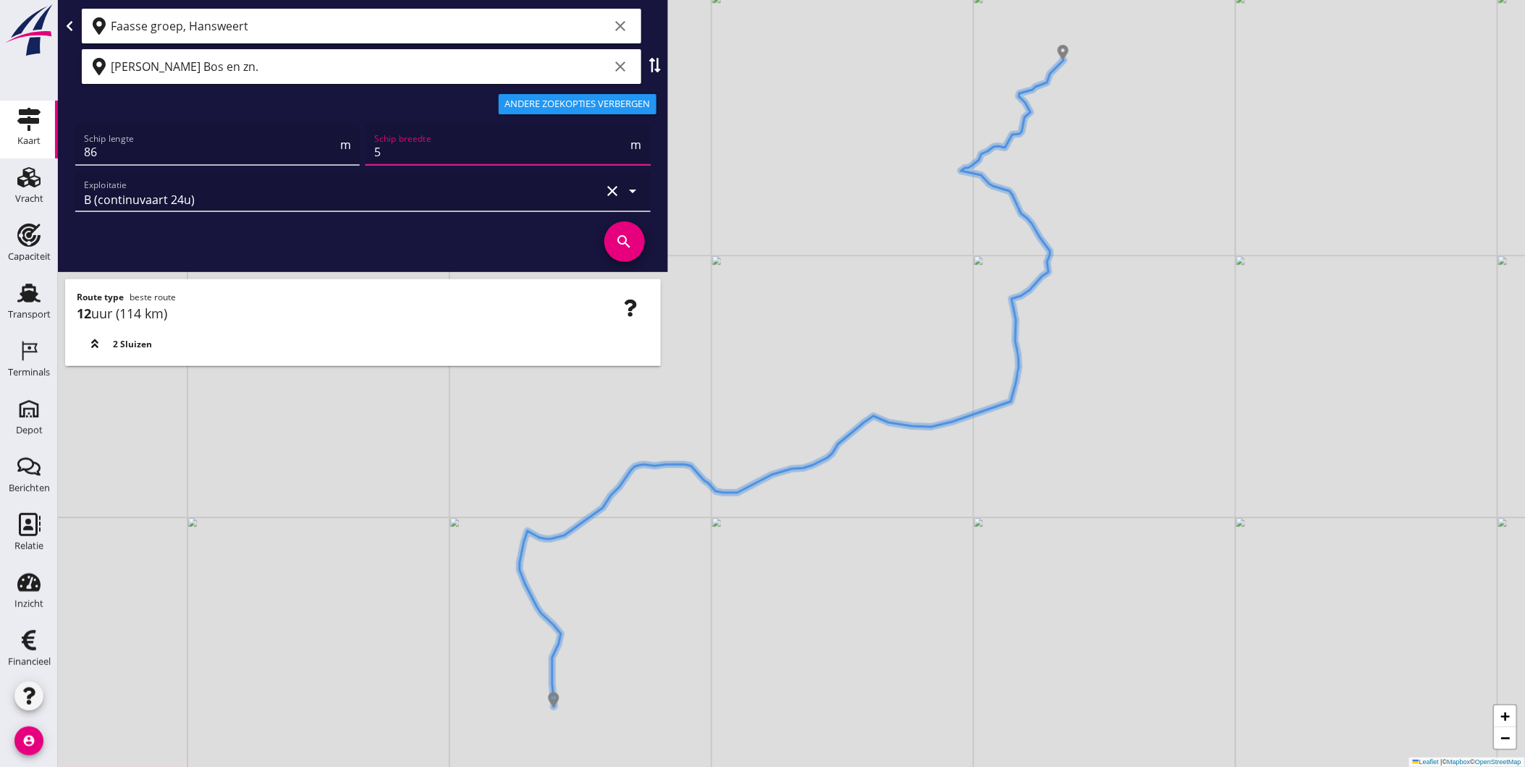
click at [424, 149] on input "5" at bounding box center [500, 151] width 253 height 23
drag, startPoint x: 323, startPoint y: 143, endPoint x: 313, endPoint y: 143, distance: 9.4
click at [314, 143] on div "Schip lengte 86 m Schip breedte 5 m Exploitatie B (continuvaart 24u) clear arro…" at bounding box center [362, 168] width 581 height 93
click at [410, 166] on div "Schip lengte 86 m Schip breedte 5 m Exploitatie B (continuvaart 24u) clear arro…" at bounding box center [362, 168] width 581 height 93
click at [411, 150] on input "5" at bounding box center [500, 151] width 253 height 23
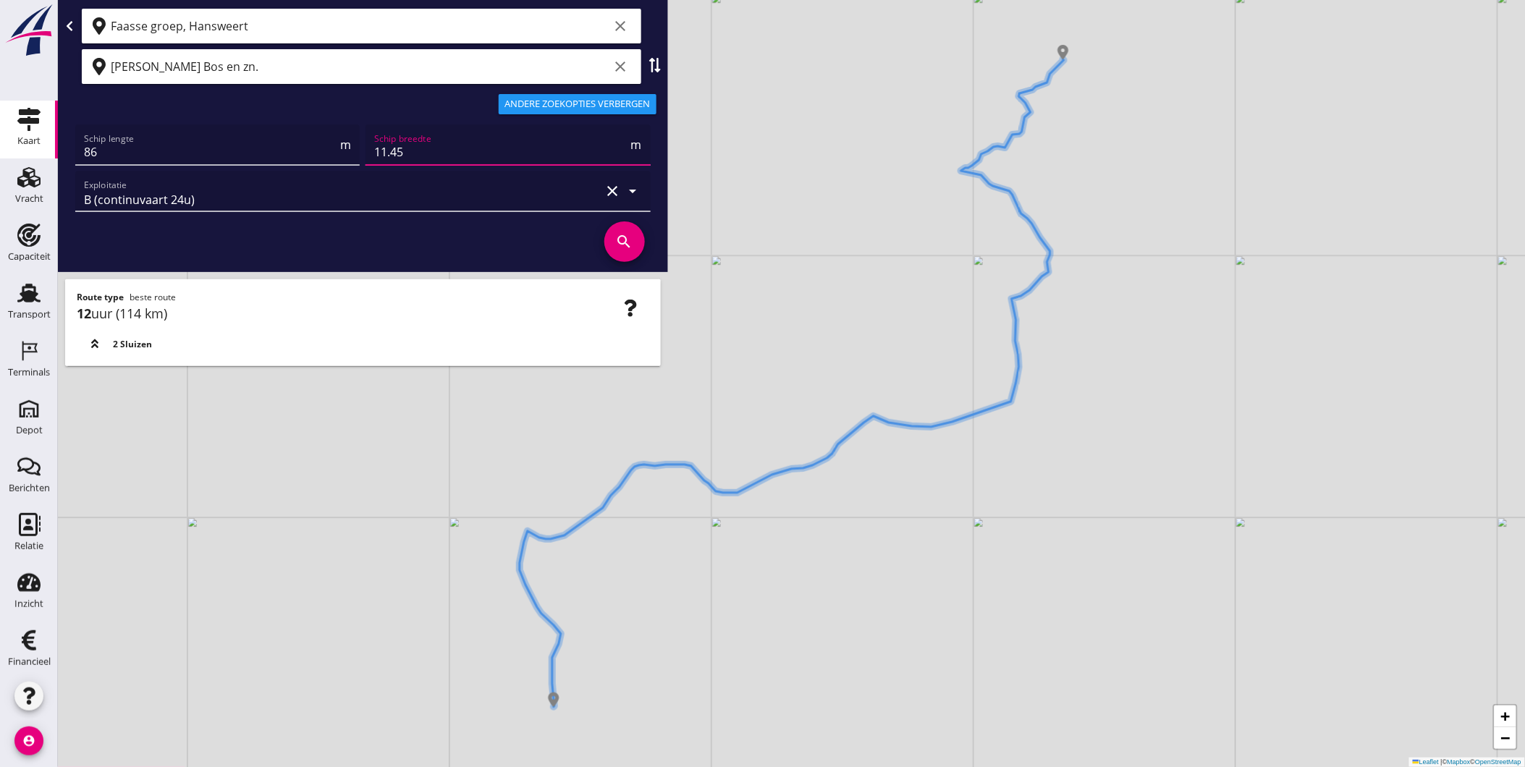
type input "11.45"
click at [627, 242] on icon "search" at bounding box center [624, 241] width 41 height 41
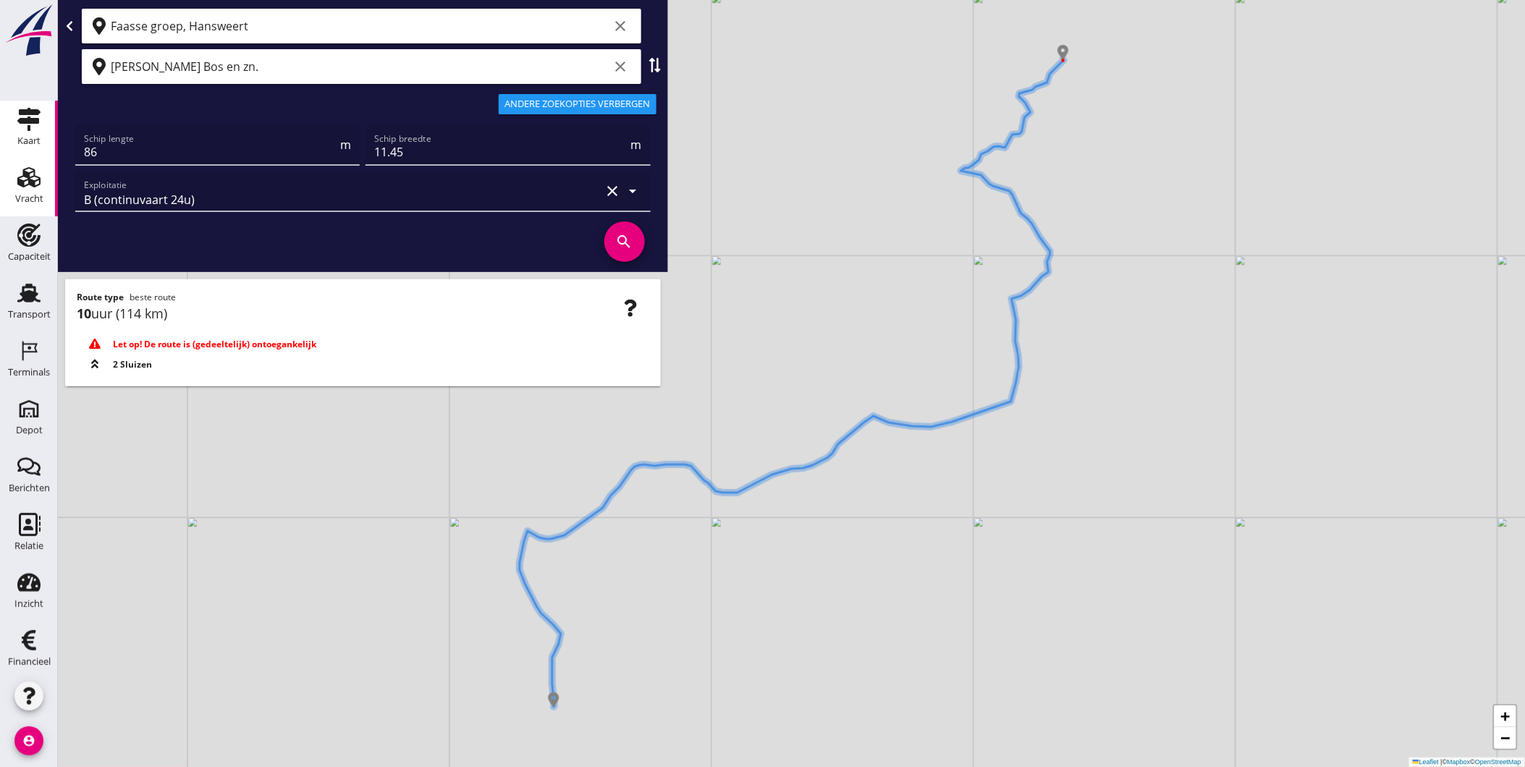
click at [17, 191] on div "Vracht" at bounding box center [29, 199] width 28 height 20
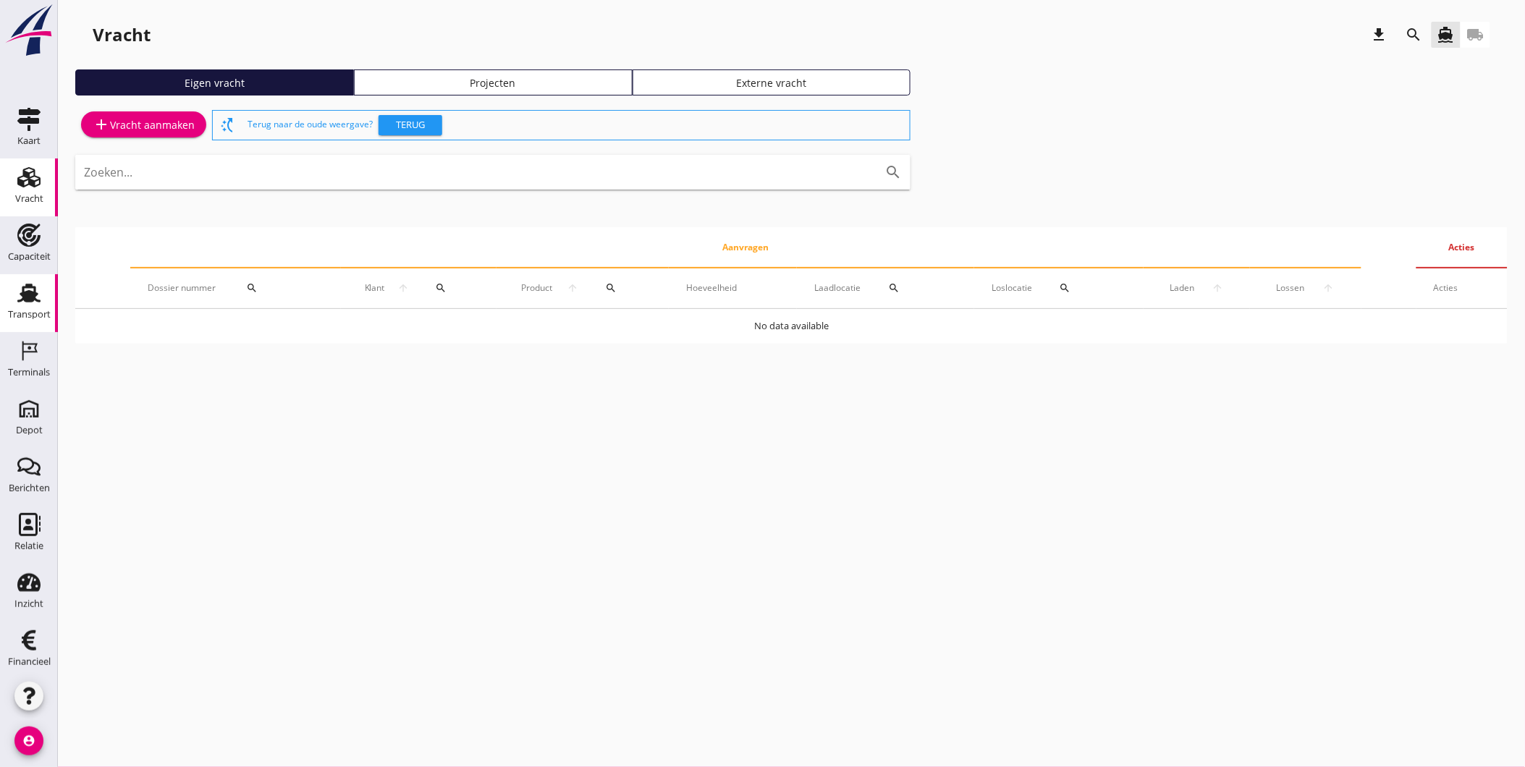
click at [33, 319] on div "Transport" at bounding box center [29, 314] width 43 height 9
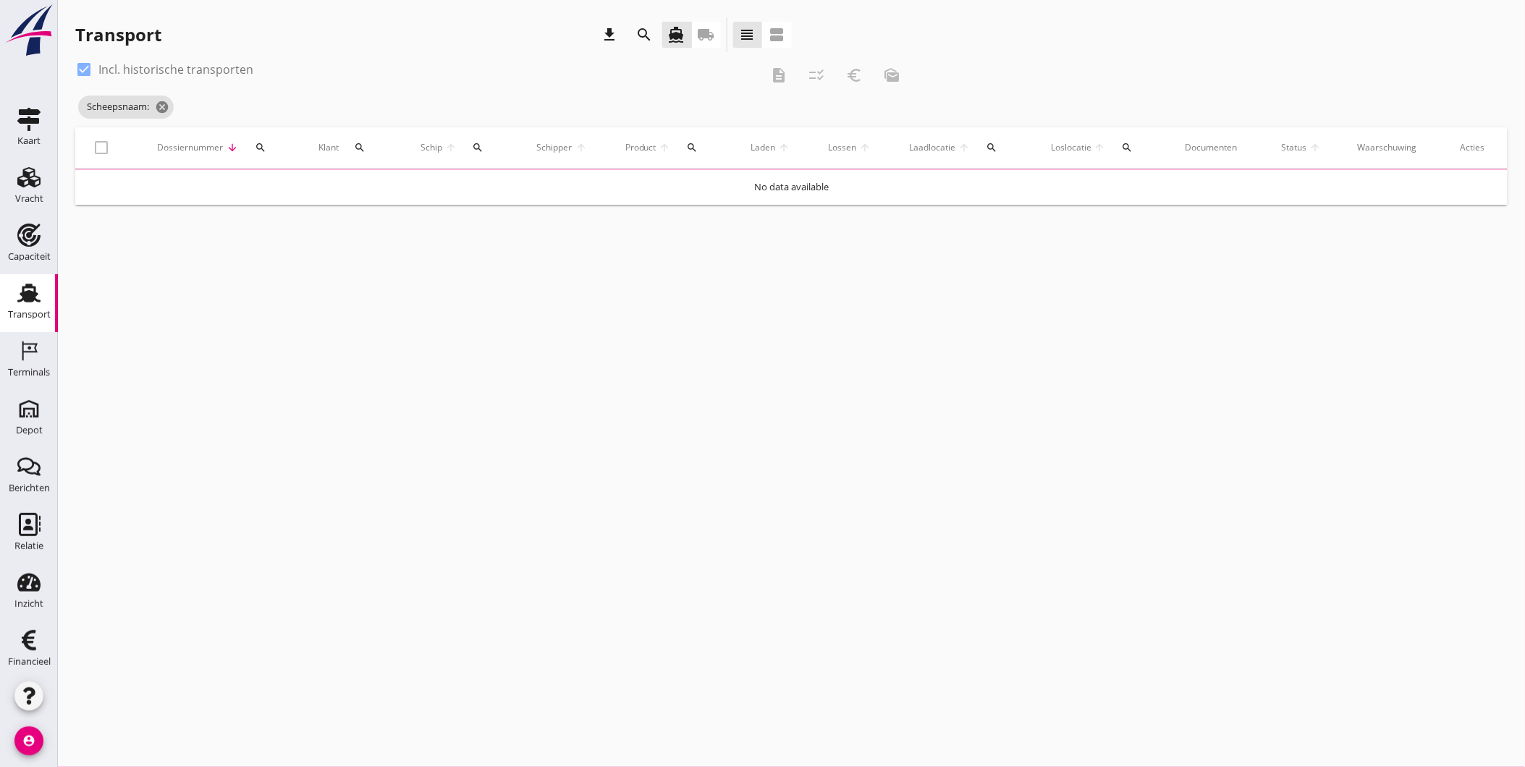
click at [156, 62] on label "Incl. historische transporten" at bounding box center [175, 69] width 155 height 14
checkbox input "false"
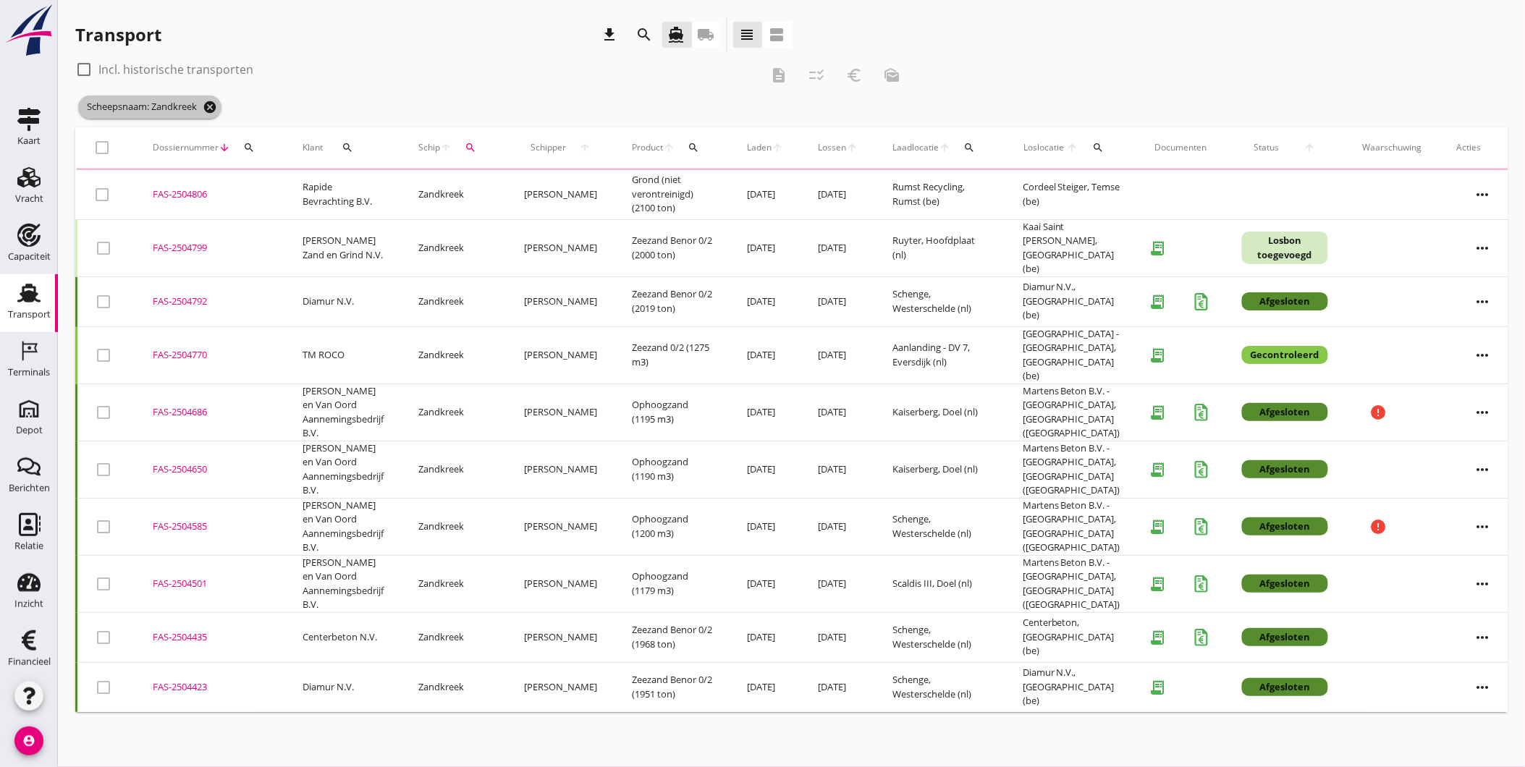
click at [213, 111] on icon "cancel" at bounding box center [210, 107] width 14 height 14
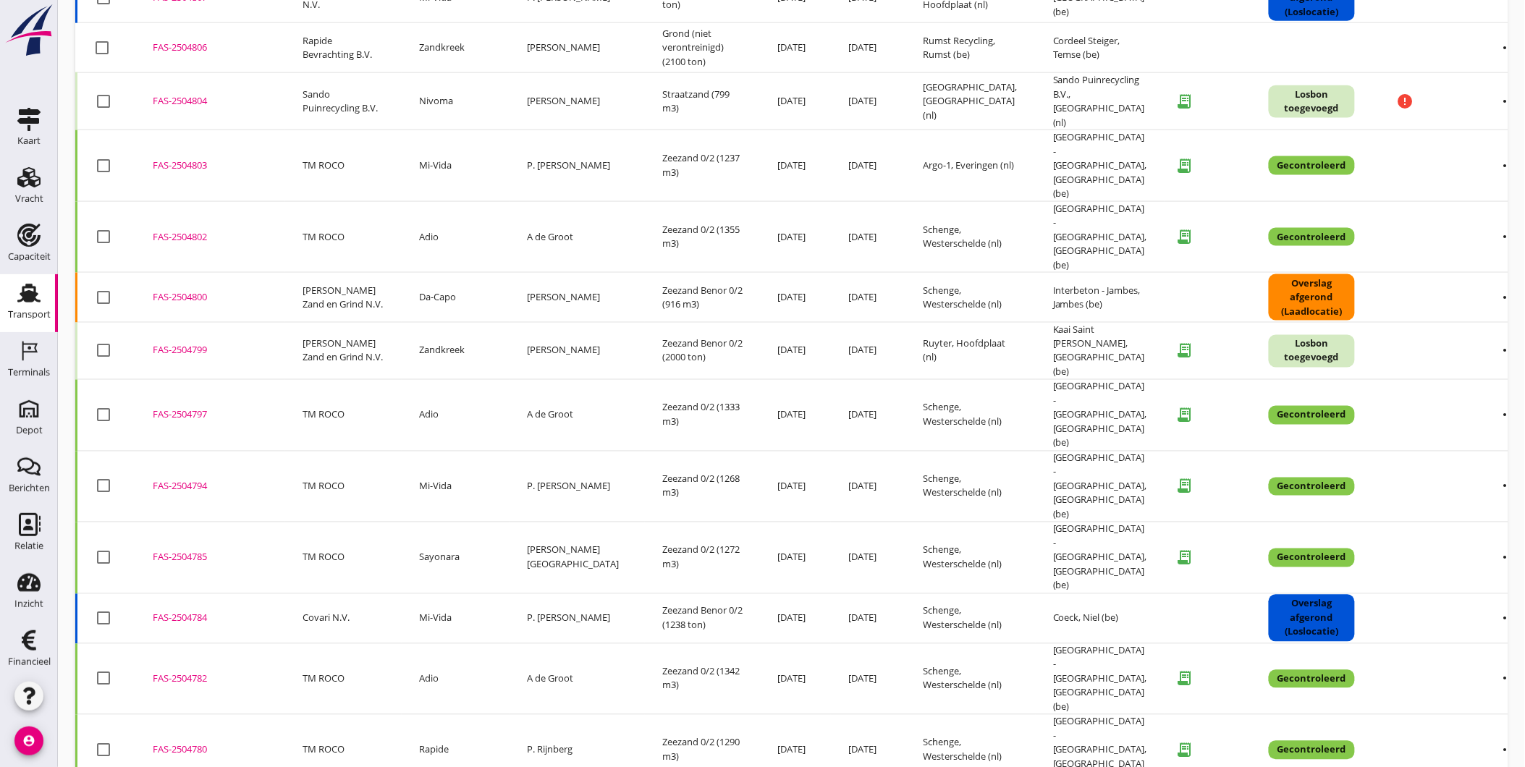
scroll to position [728, 0]
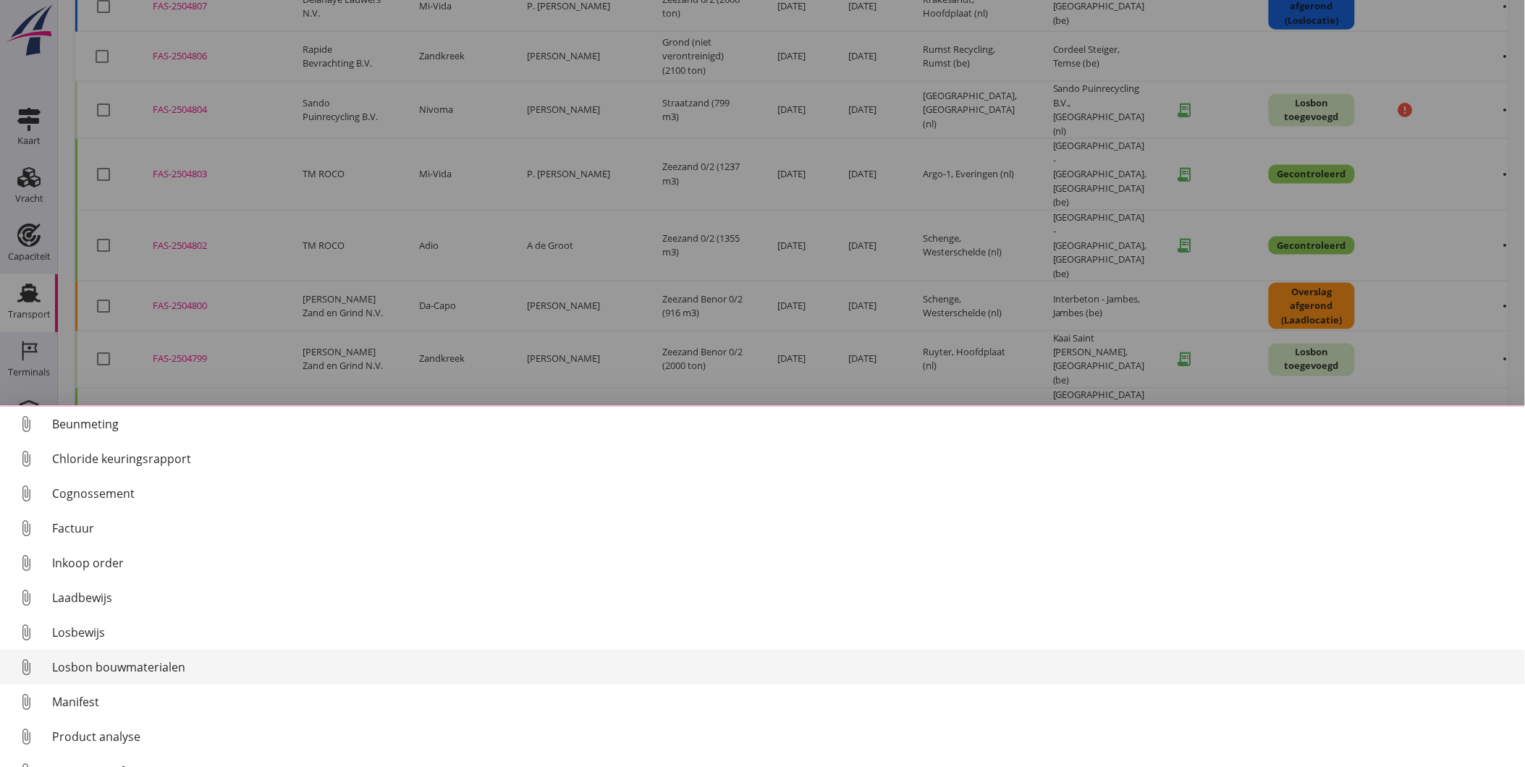
click at [176, 664] on div "Losbon bouwmaterialen" at bounding box center [782, 666] width 1461 height 17
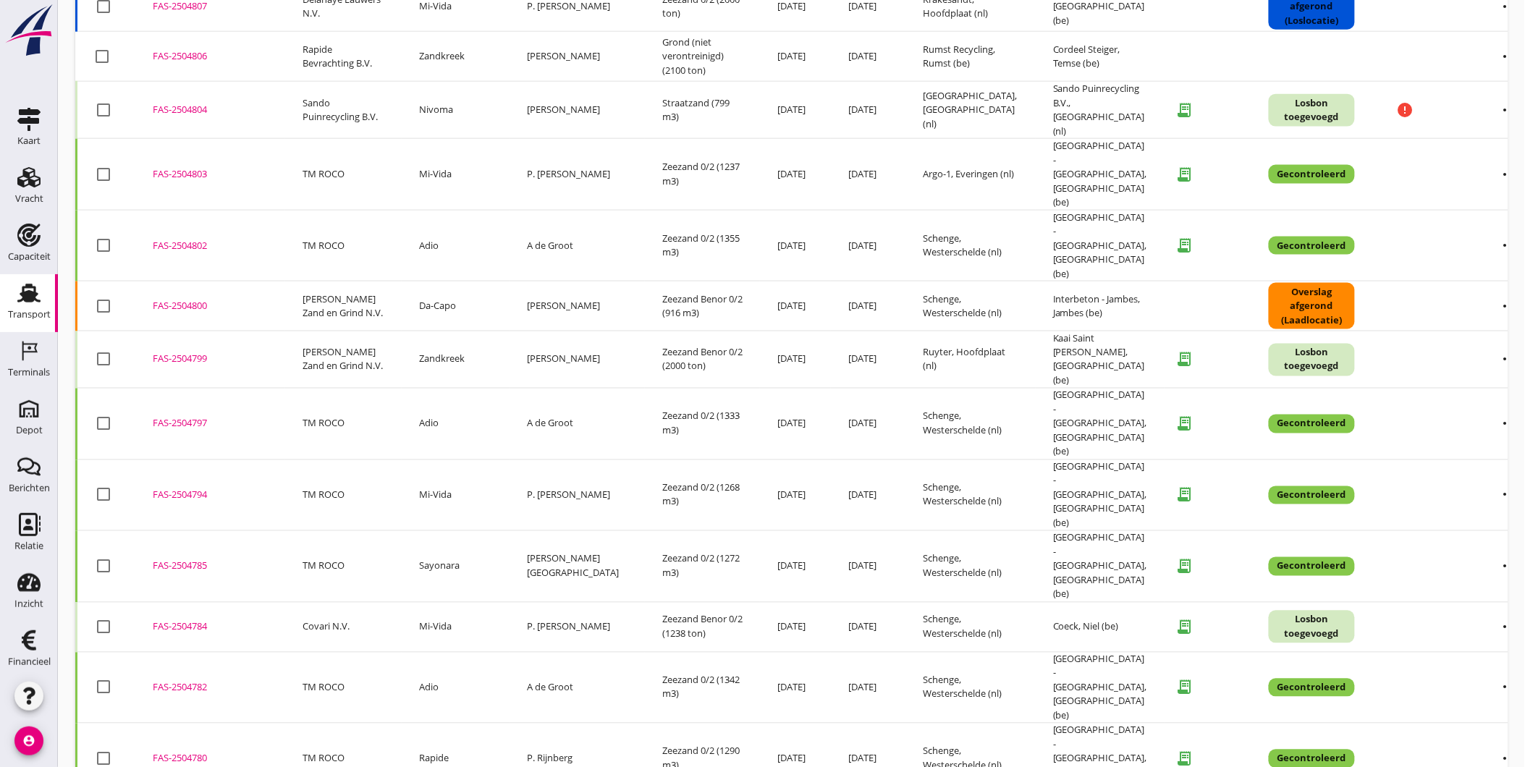
click at [192, 620] on div "FAS-2504784" at bounding box center [210, 627] width 115 height 14
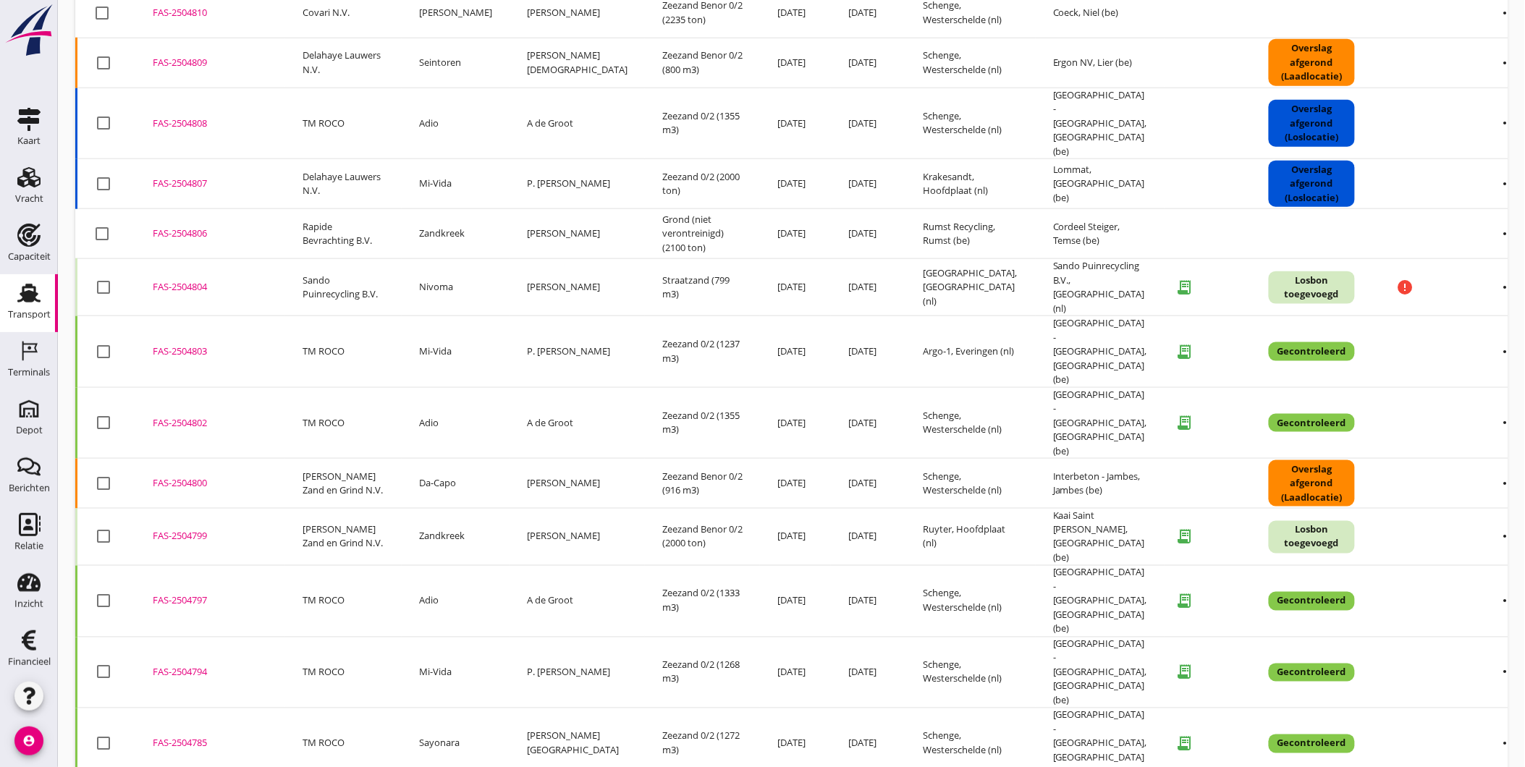
scroll to position [548, 0]
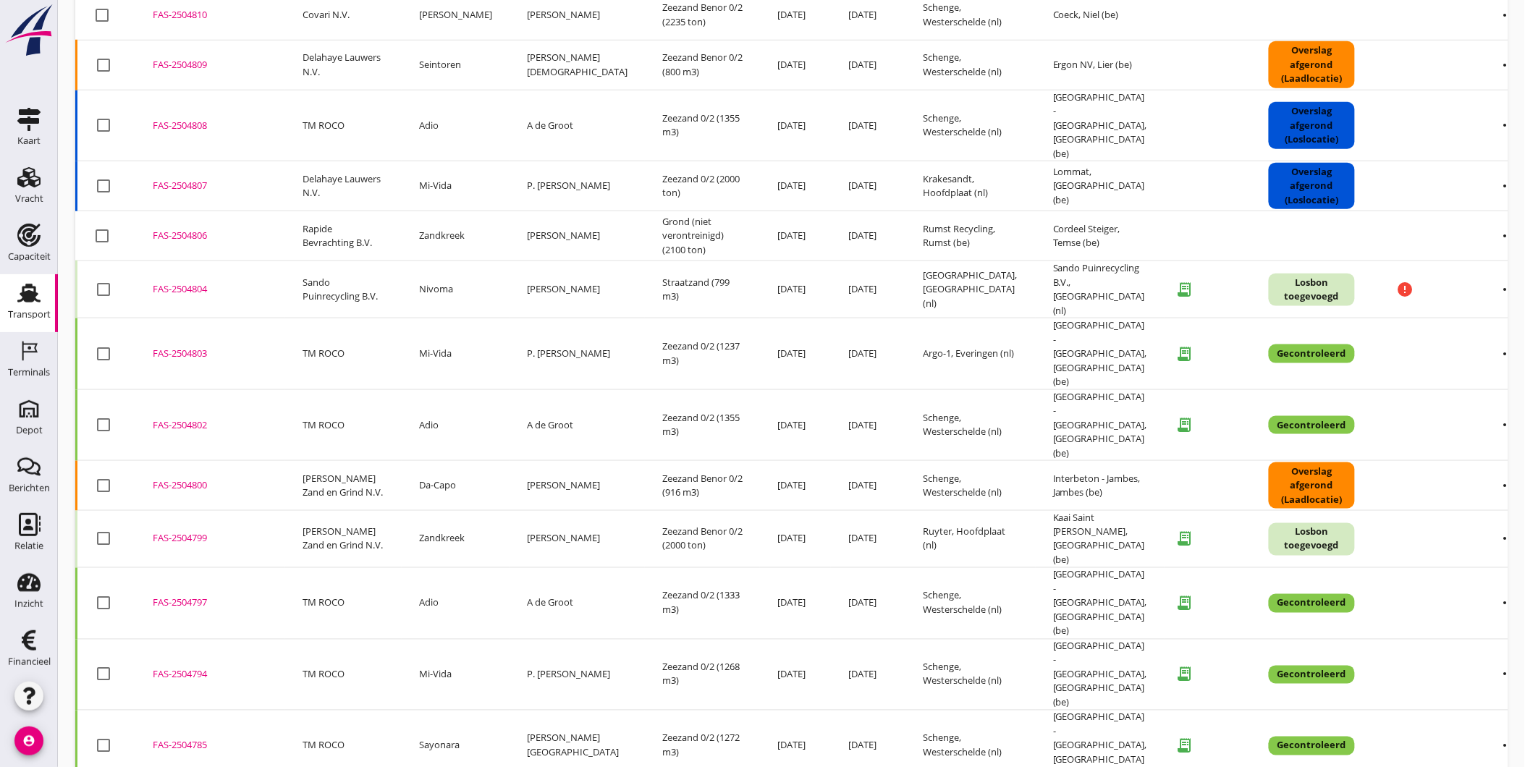
click at [185, 532] on div "FAS-2504799" at bounding box center [210, 539] width 115 height 14
click at [190, 282] on div "FAS-2504804" at bounding box center [210, 289] width 115 height 14
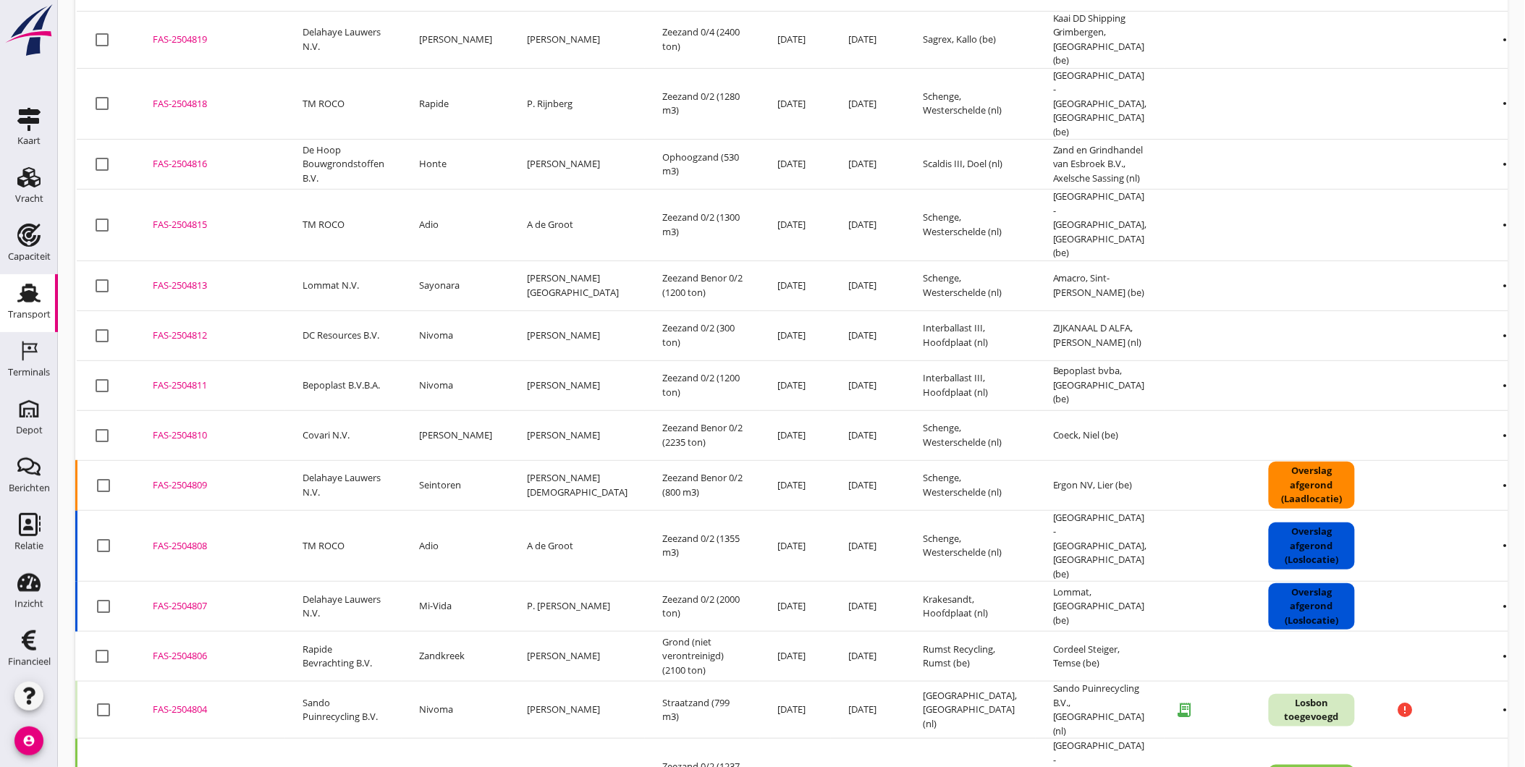
scroll to position [0, 0]
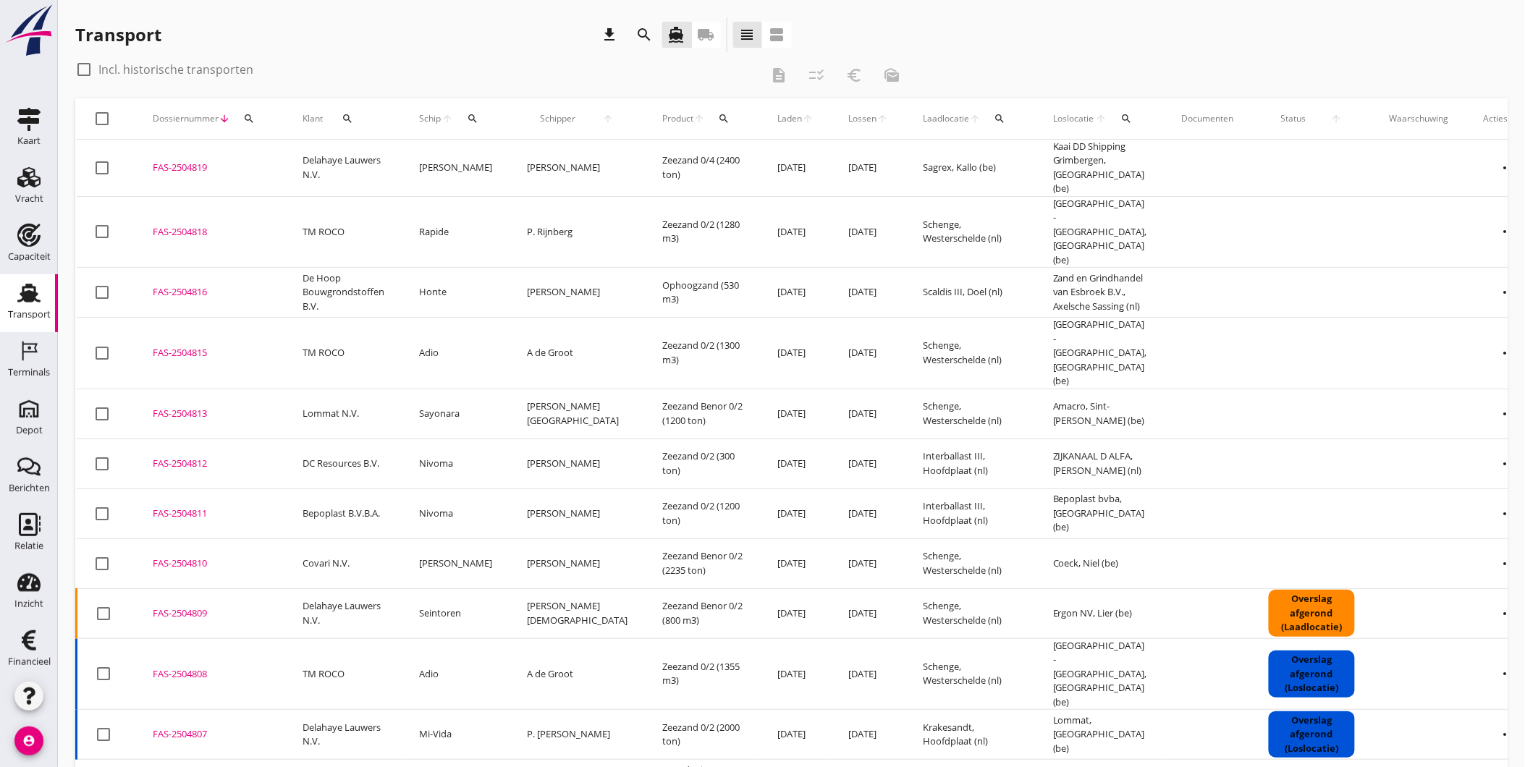
click at [15, 305] on div "Transport" at bounding box center [29, 315] width 43 height 20
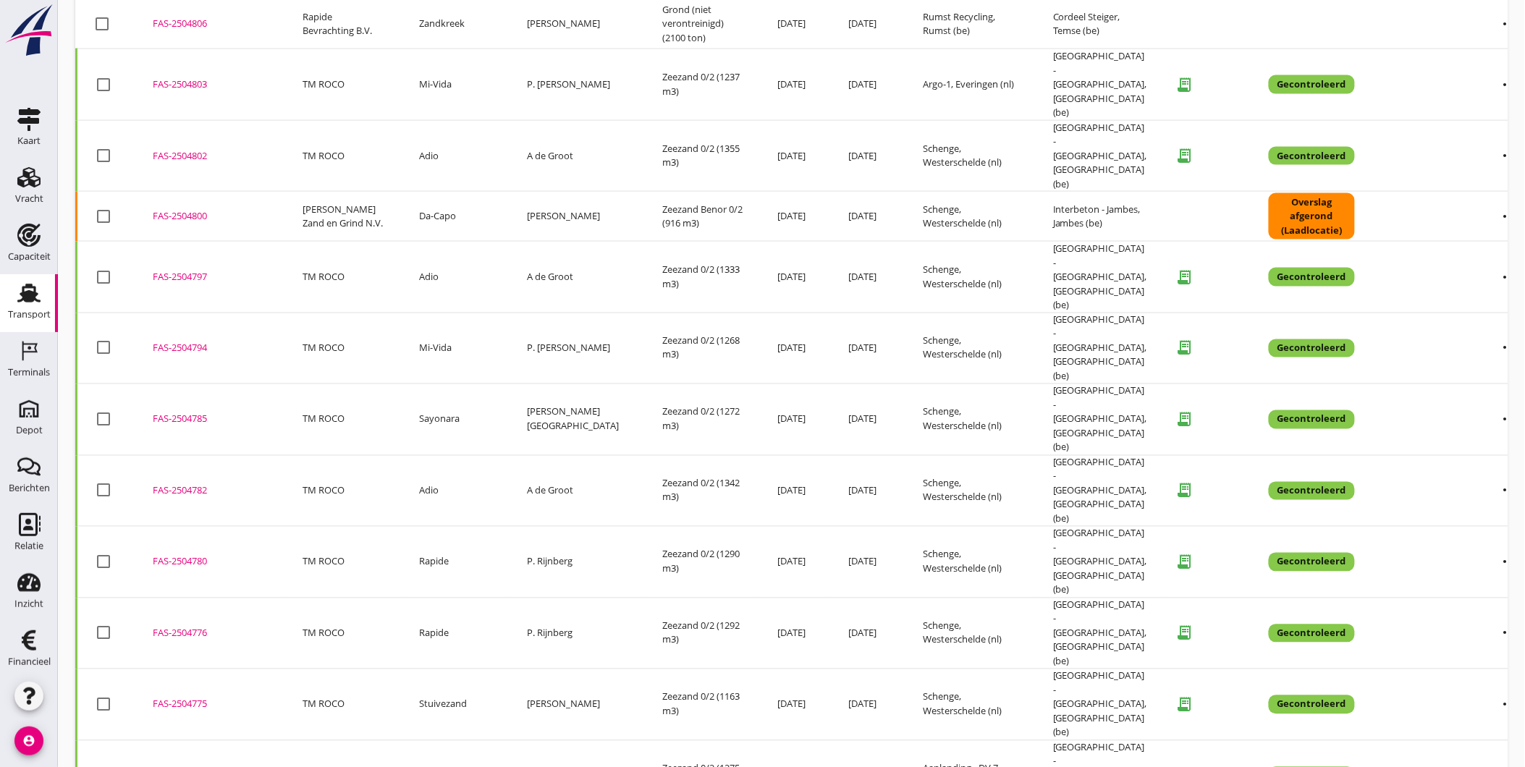
scroll to position [838, 0]
